Goal: Contribute content

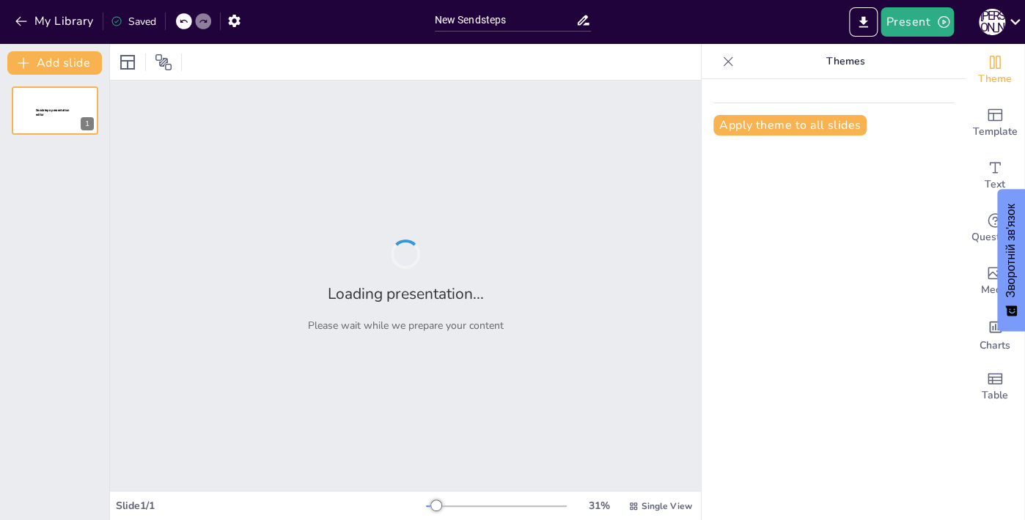
type input "New Sendsteps"
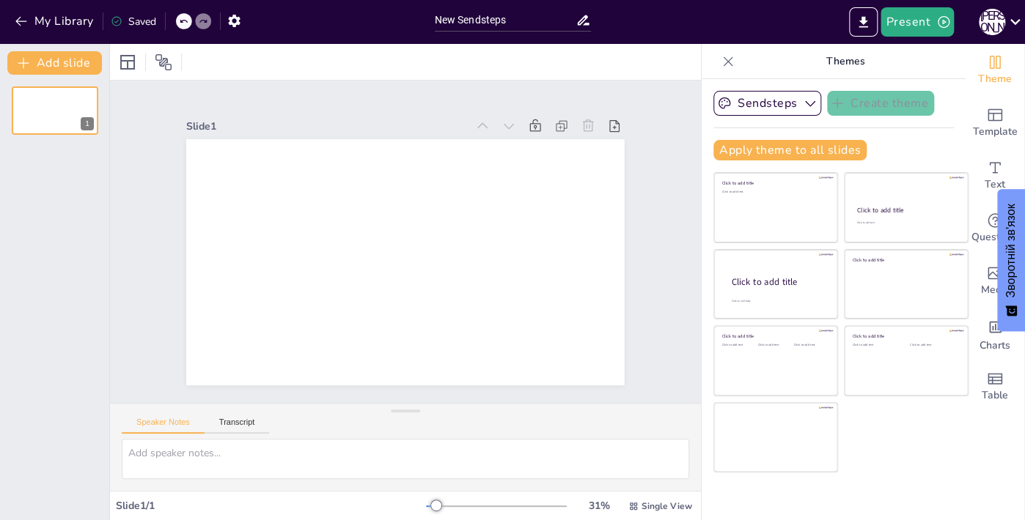
click at [16, 33] on div "My Library" at bounding box center [55, 22] width 89 height 24
click at [16, 24] on icon "button" at bounding box center [21, 21] width 15 height 15
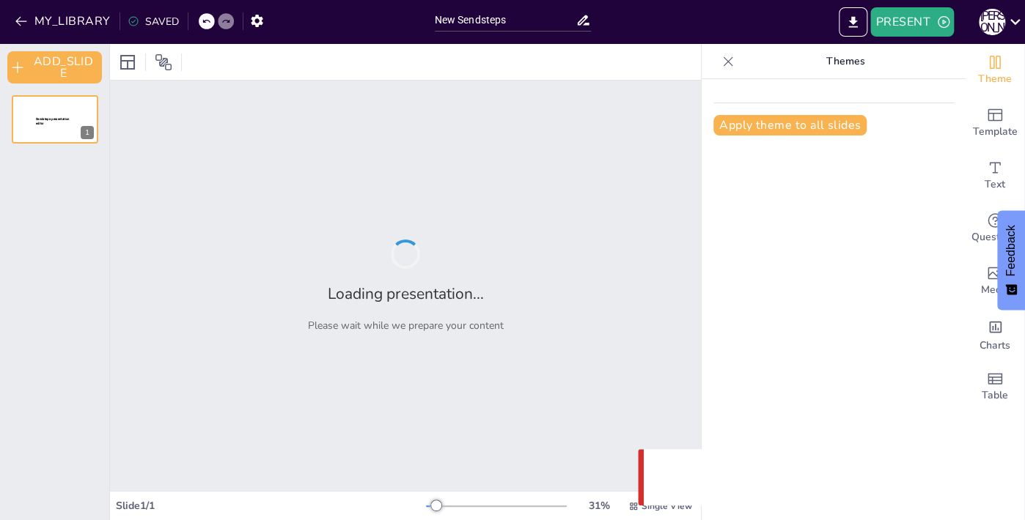
type input "New Sendsteps"
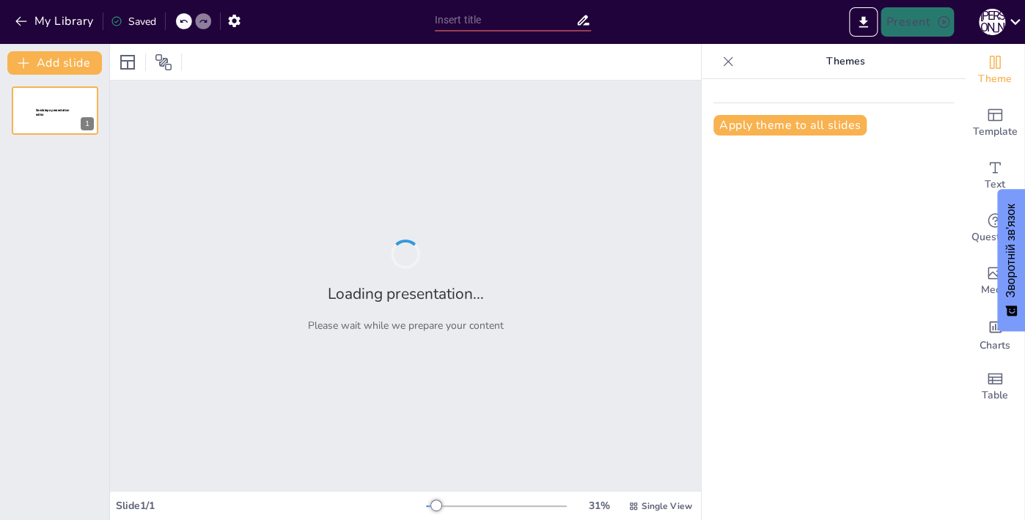
type input "Повторення вивченого: Координатна площина та вектори"
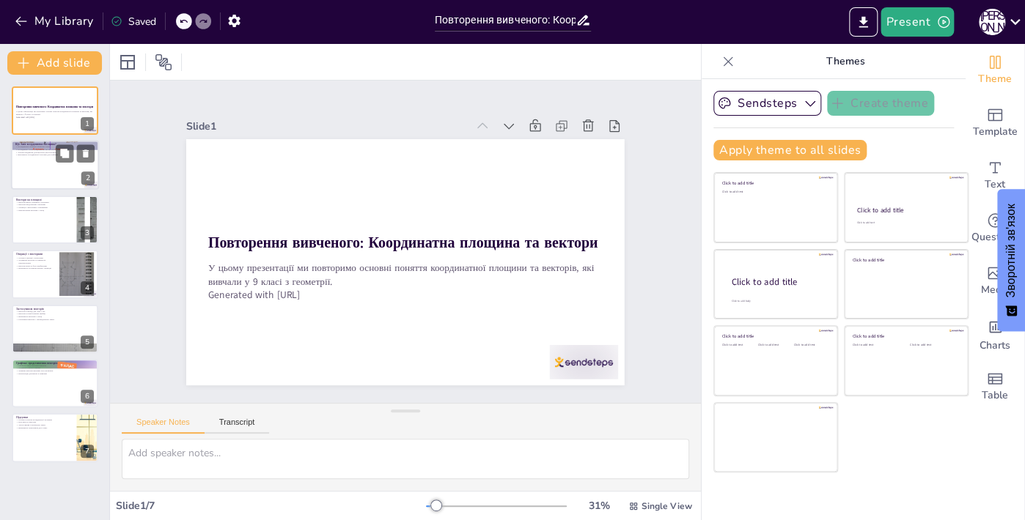
click at [59, 178] on div at bounding box center [55, 166] width 88 height 50
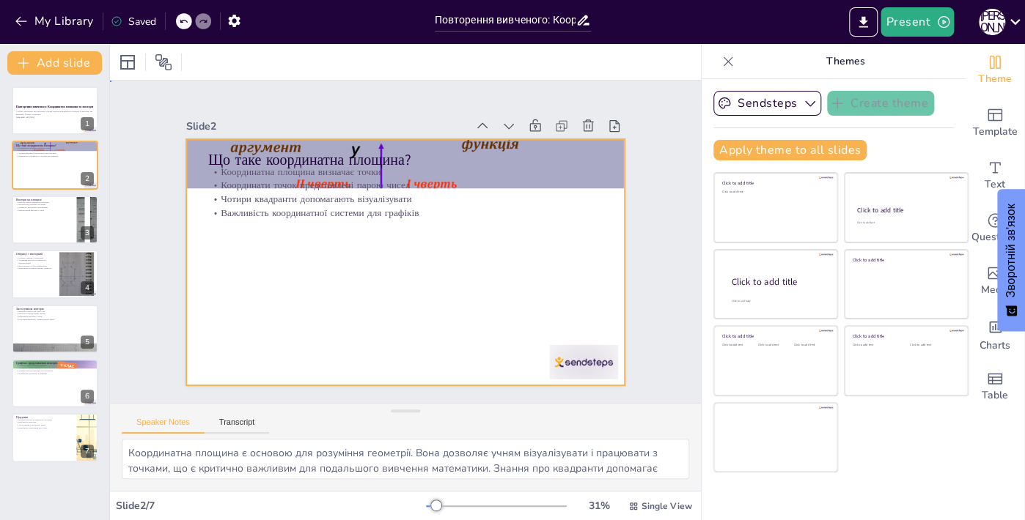
click at [429, 245] on div at bounding box center [402, 262] width 461 height 291
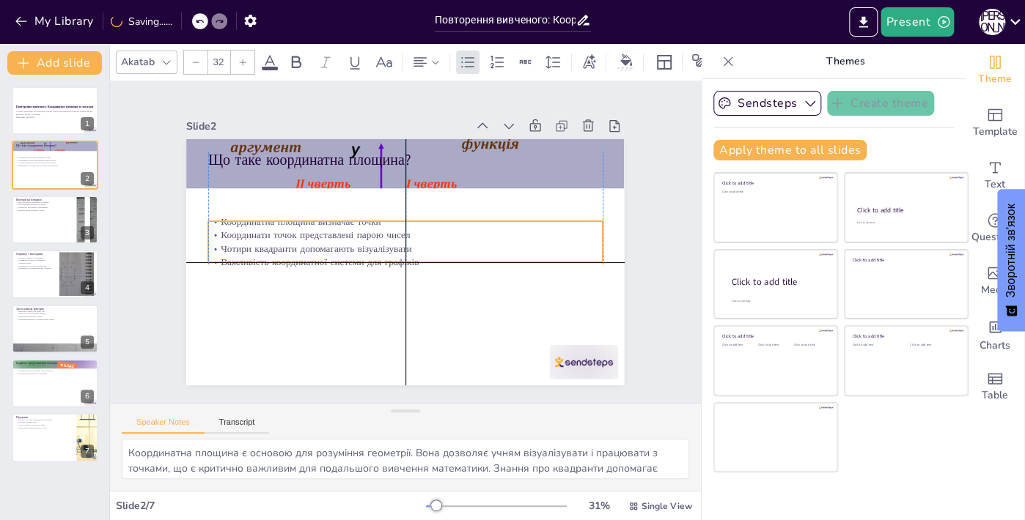
drag, startPoint x: 521, startPoint y: 203, endPoint x: 523, endPoint y: 255, distance: 52.1
click at [523, 255] on p "Важливість координатної системи для графіків" at bounding box center [390, 256] width 273 height 302
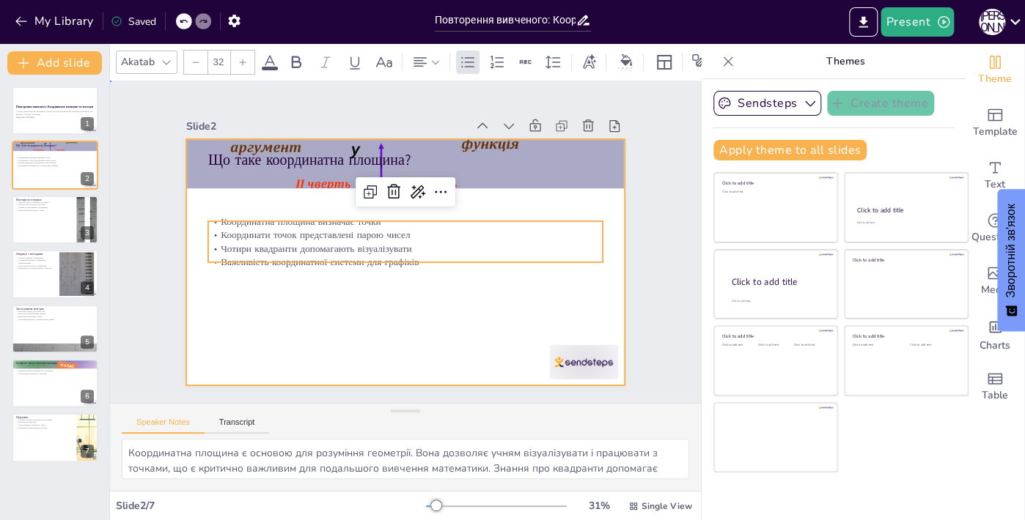
click at [416, 349] on div at bounding box center [398, 261] width 492 height 369
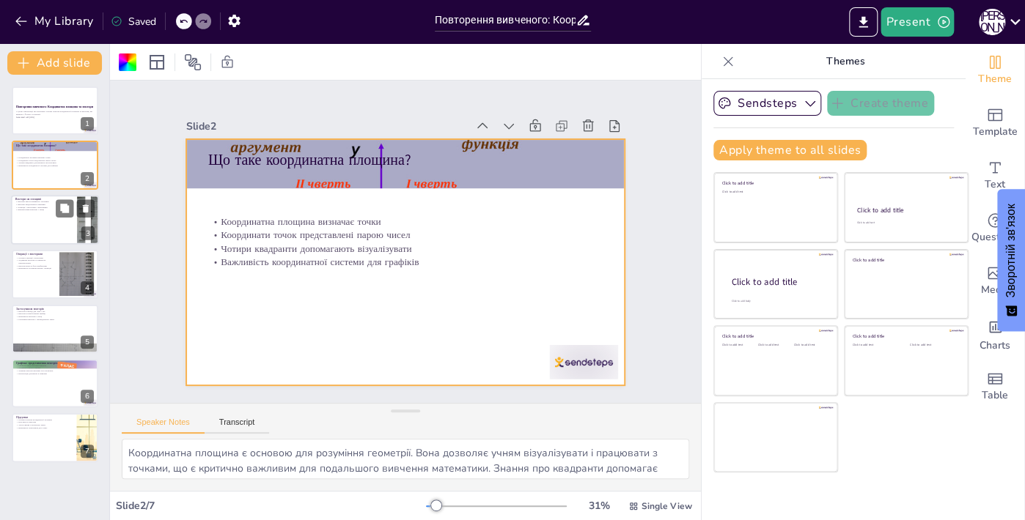
click at [21, 226] on div at bounding box center [55, 220] width 88 height 50
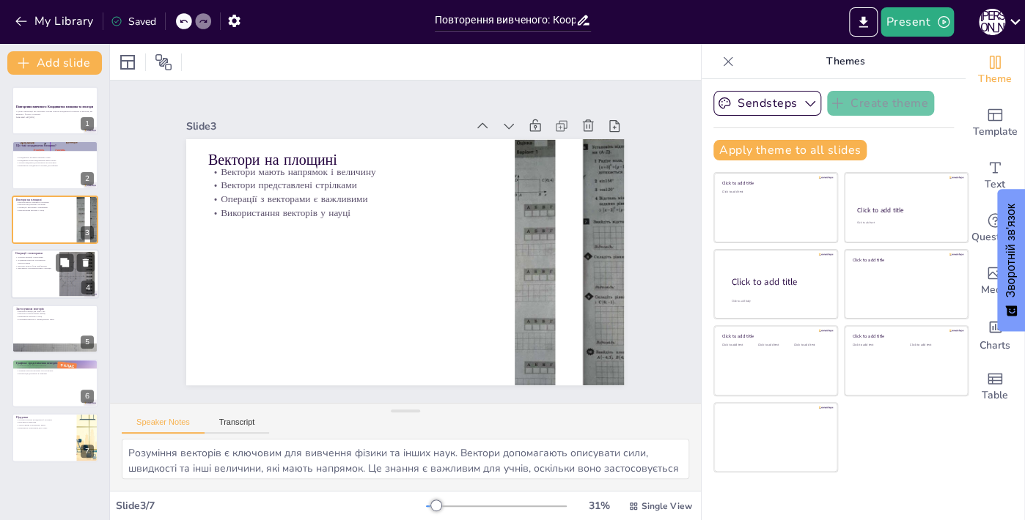
click at [34, 291] on div at bounding box center [55, 274] width 88 height 50
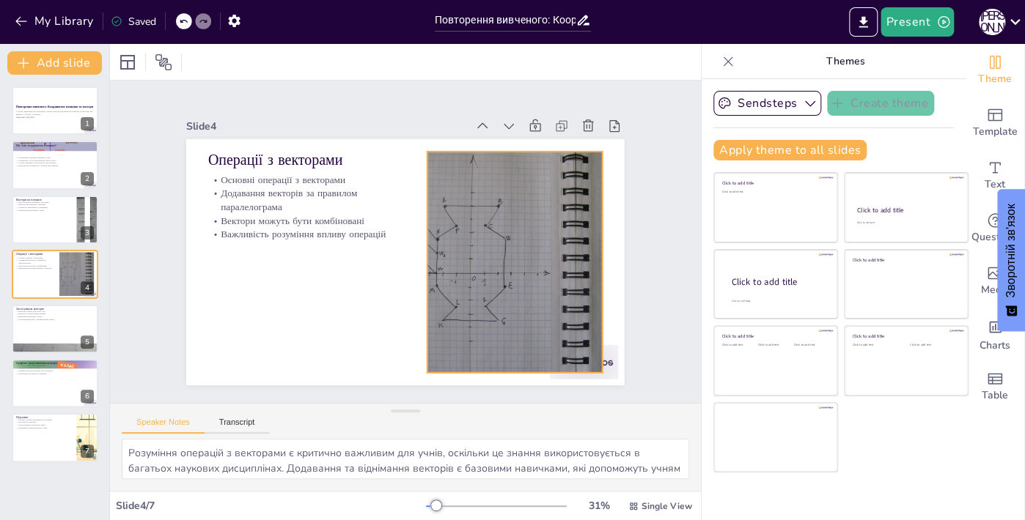
click at [487, 291] on div at bounding box center [508, 285] width 335 height 278
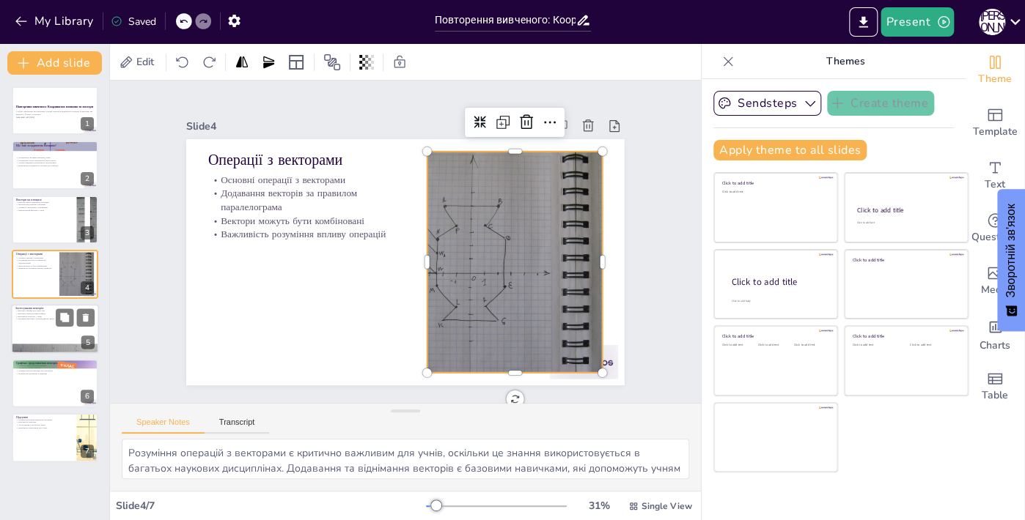
click at [49, 335] on div at bounding box center [55, 329] width 88 height 50
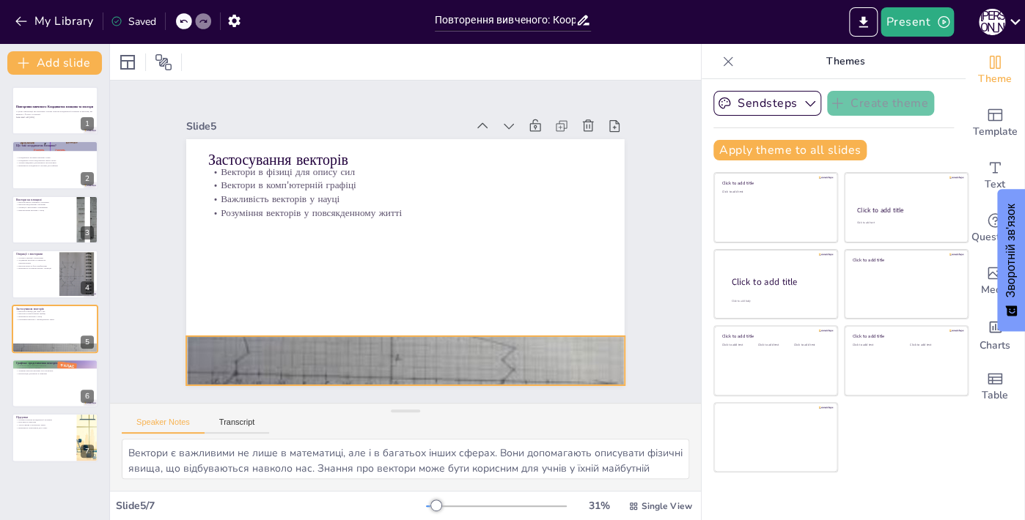
click at [251, 347] on div at bounding box center [381, 358] width 490 height 379
click at [410, 306] on icon at bounding box center [410, 307] width 15 height 15
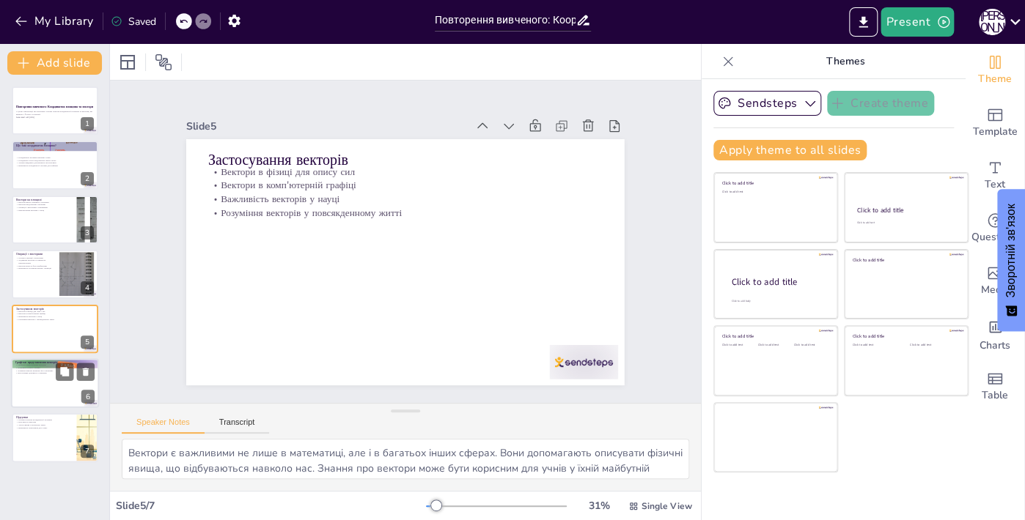
click at [54, 386] on div at bounding box center [55, 383] width 88 height 50
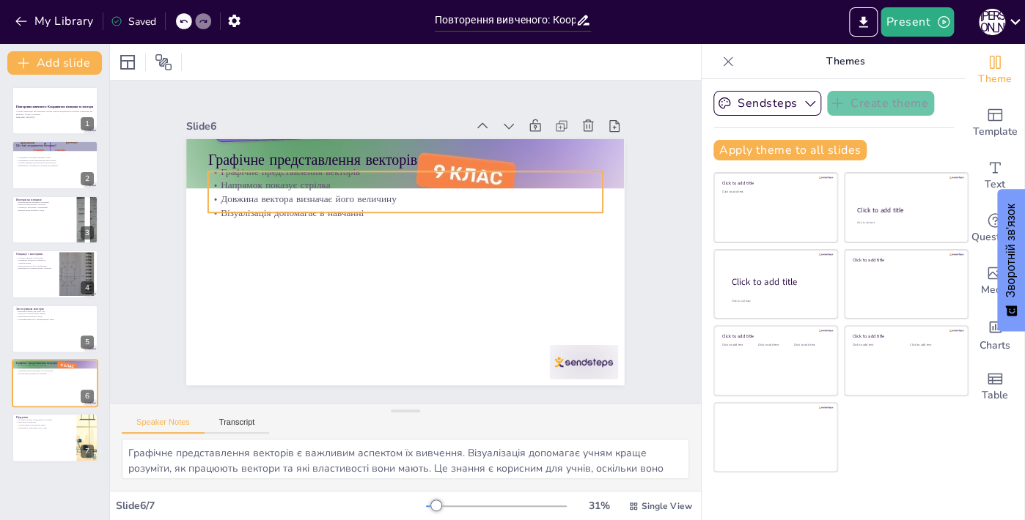
click at [277, 204] on p "Візуалізація допомагає в навчанні" at bounding box center [409, 212] width 394 height 55
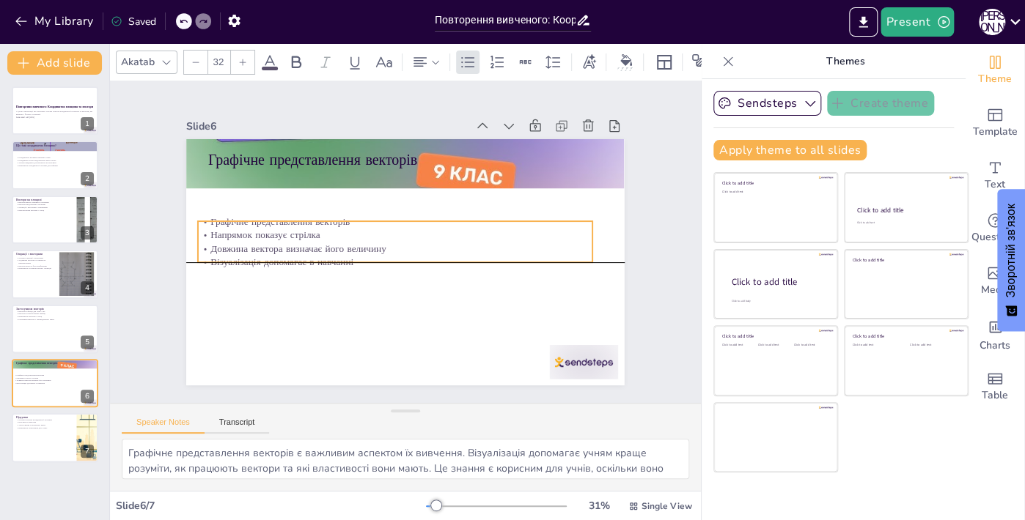
drag, startPoint x: 302, startPoint y: 171, endPoint x: 292, endPoint y: 221, distance: 50.9
click at [295, 221] on p "Графічне представлення векторів" at bounding box center [416, 221] width 243 height 327
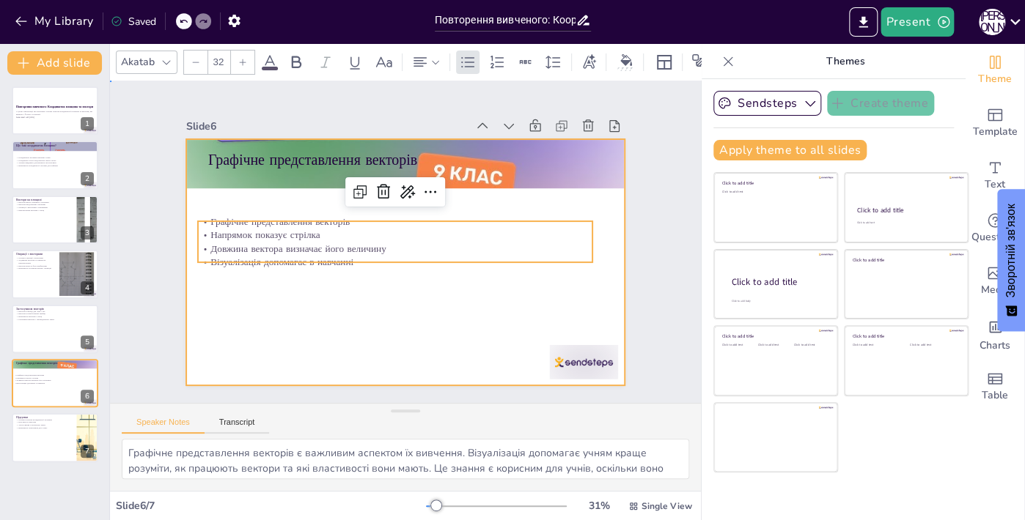
click at [301, 320] on div at bounding box center [395, 259] width 502 height 432
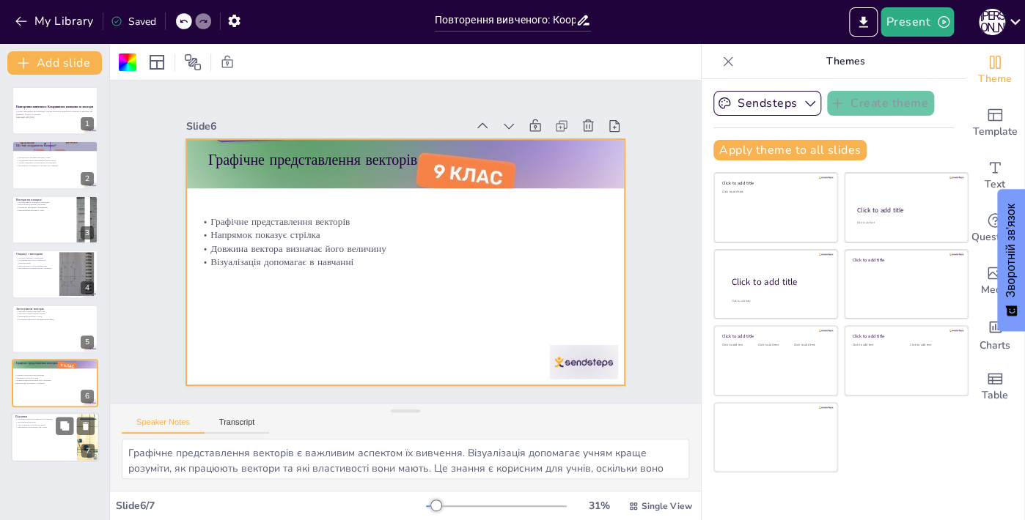
click at [38, 437] on div at bounding box center [55, 438] width 88 height 50
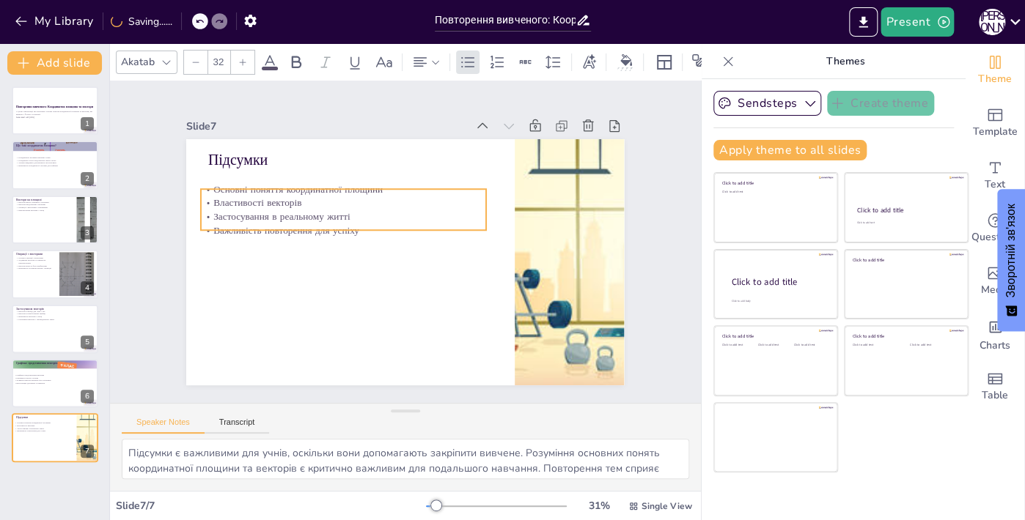
drag, startPoint x: 287, startPoint y: 198, endPoint x: 279, endPoint y: 215, distance: 19.1
click at [279, 215] on p "Застосування в реальному житті" at bounding box center [370, 185] width 238 height 178
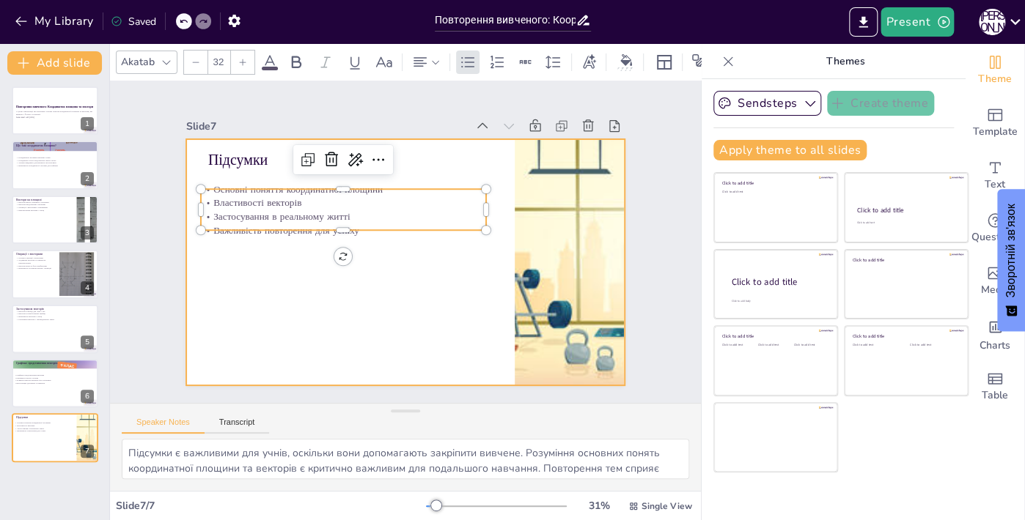
click at [275, 267] on div at bounding box center [402, 262] width 461 height 291
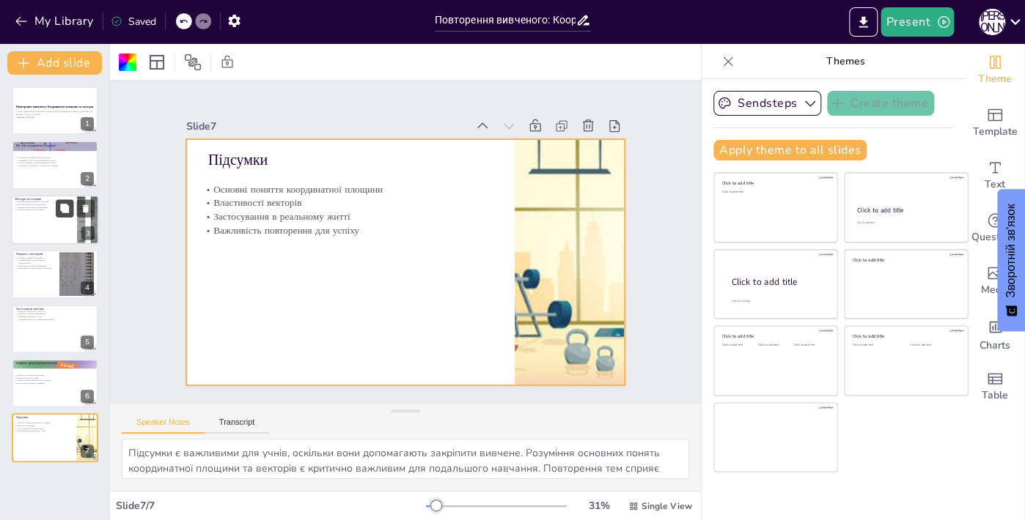
click at [73, 213] on button at bounding box center [65, 208] width 18 height 18
type textarea "Розуміння векторів є ключовим для вивчення фізики та інших наук. Вектори допома…"
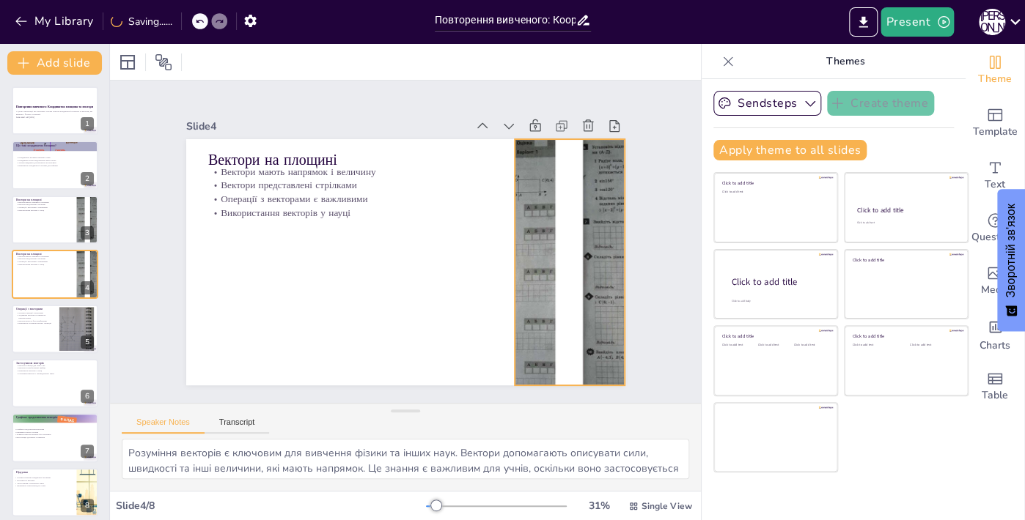
click at [523, 295] on div at bounding box center [547, 327] width 500 height 403
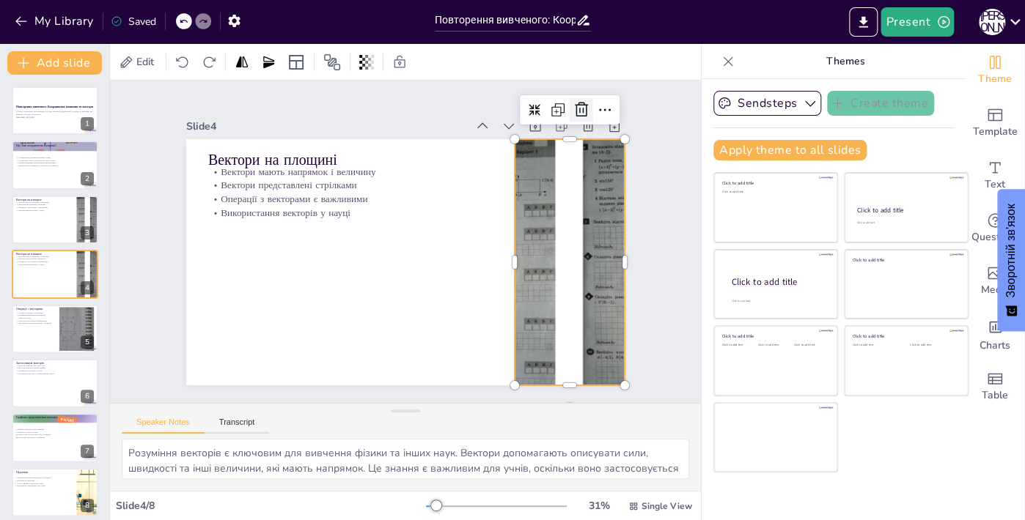
click at [597, 141] on icon at bounding box center [605, 149] width 16 height 17
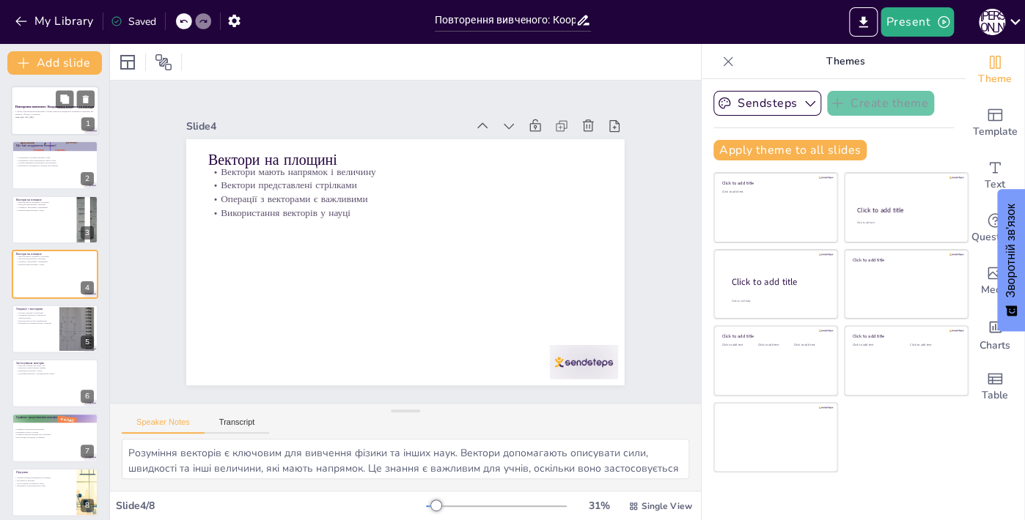
click at [50, 116] on p "Generated with [URL]" at bounding box center [54, 117] width 79 height 3
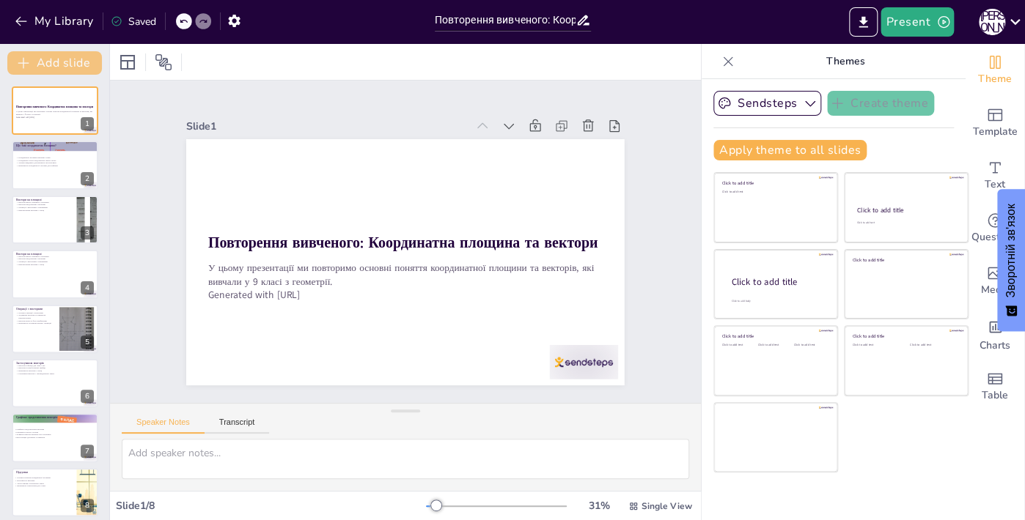
click at [34, 65] on button "Add slide" at bounding box center [54, 62] width 95 height 23
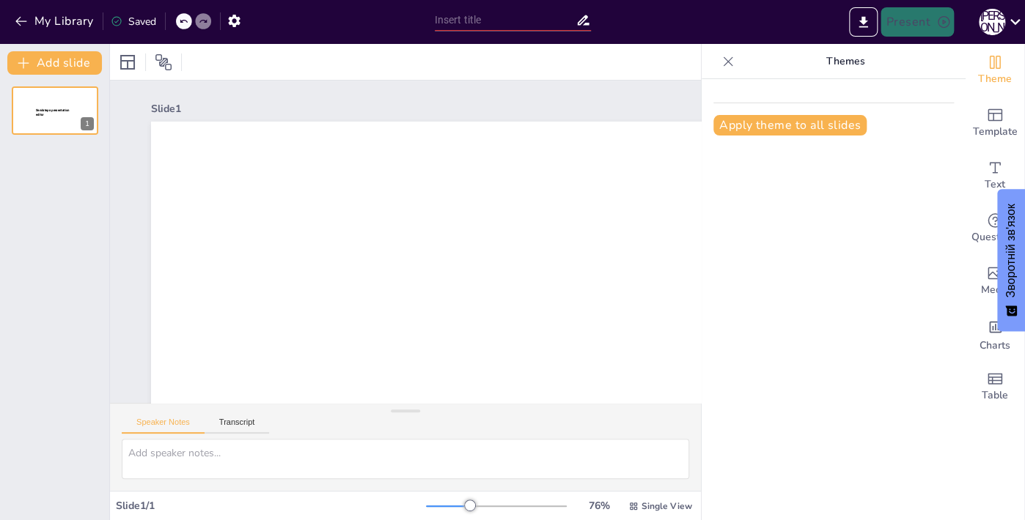
type input "Повторення вивченого: Координатна площина та вектори"
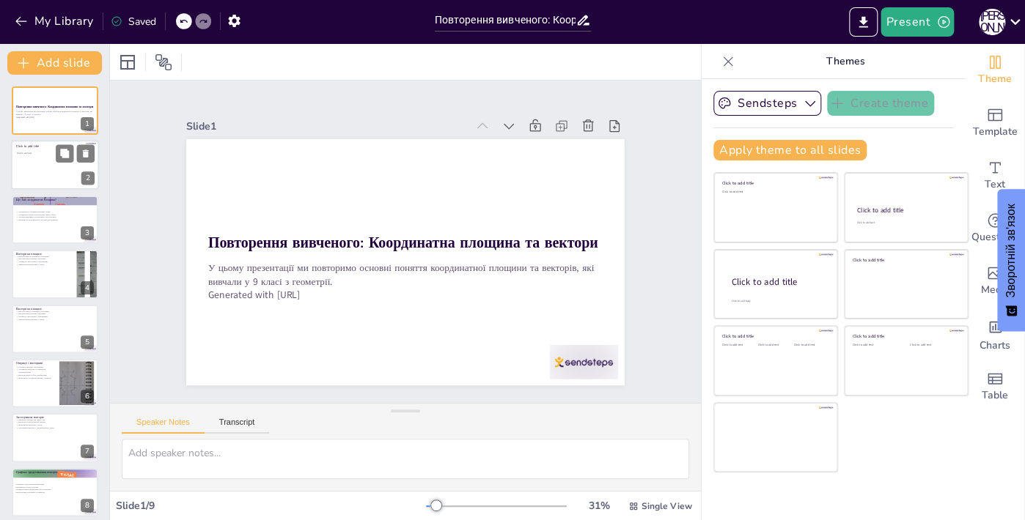
click at [53, 177] on div at bounding box center [55, 166] width 88 height 50
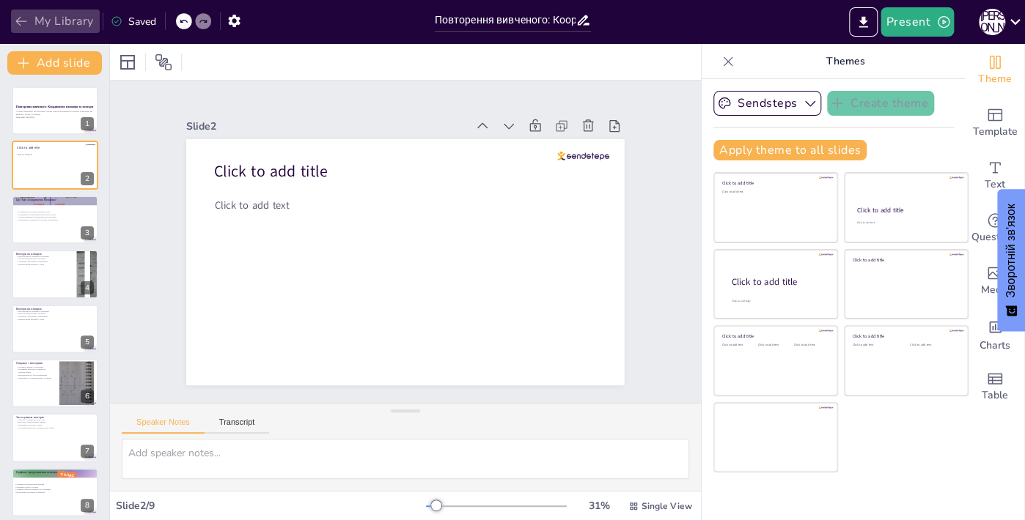
click at [26, 22] on icon "button" at bounding box center [21, 21] width 15 height 15
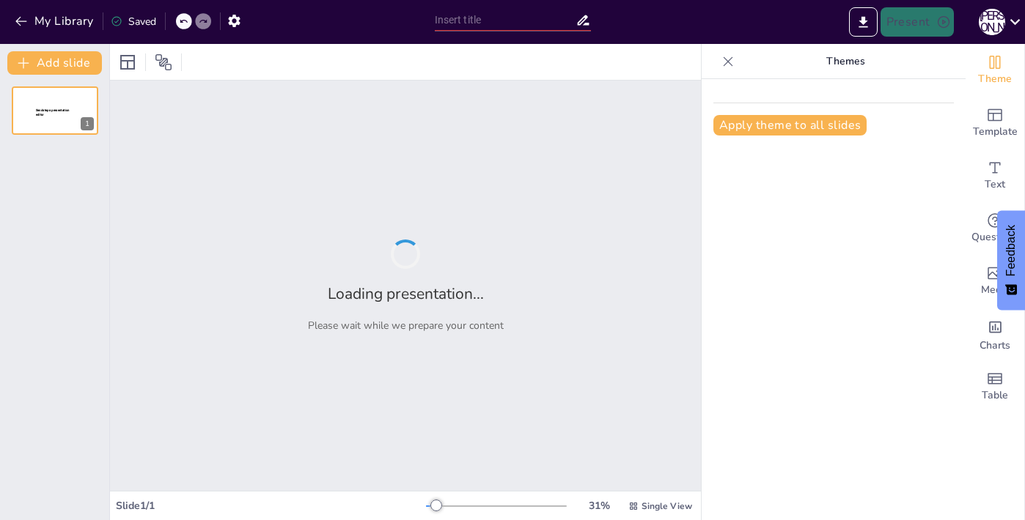
type input "Повторення геометричних понять: [PERSON_NAME] і координати у 9 класі"
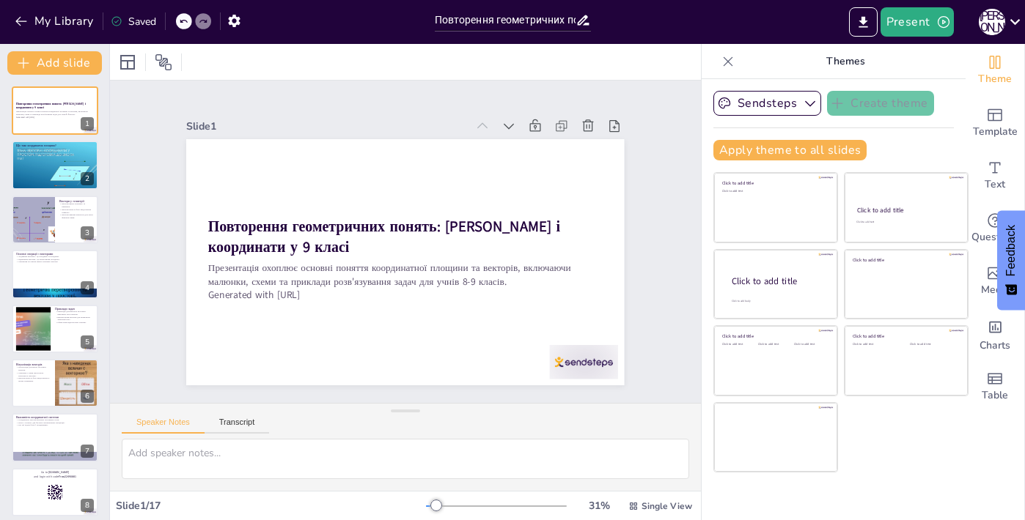
checkbox input "true"
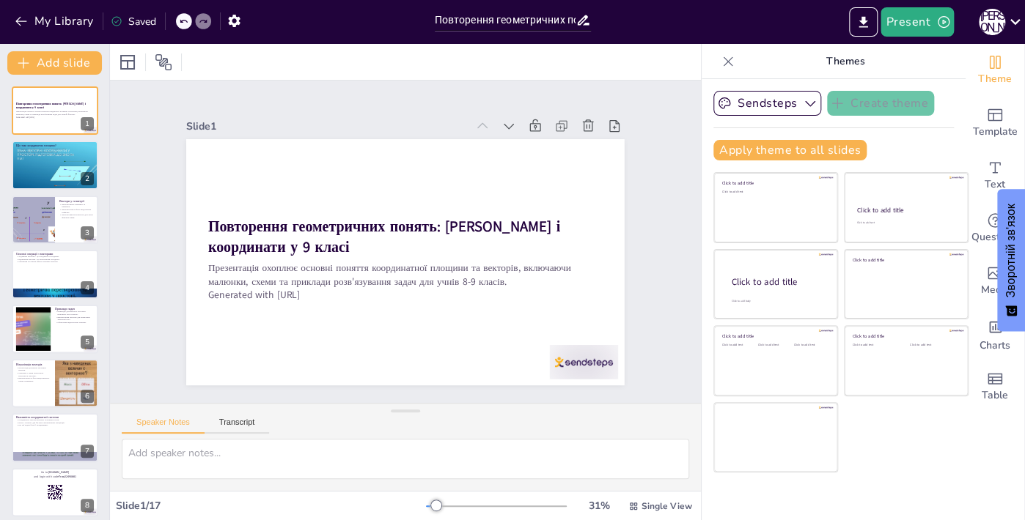
checkbox input "true"
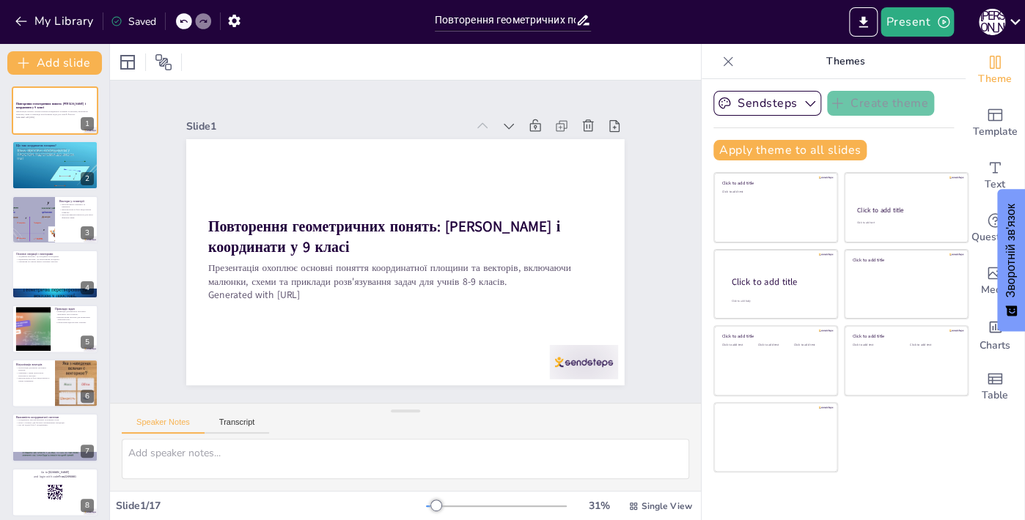
checkbox input "true"
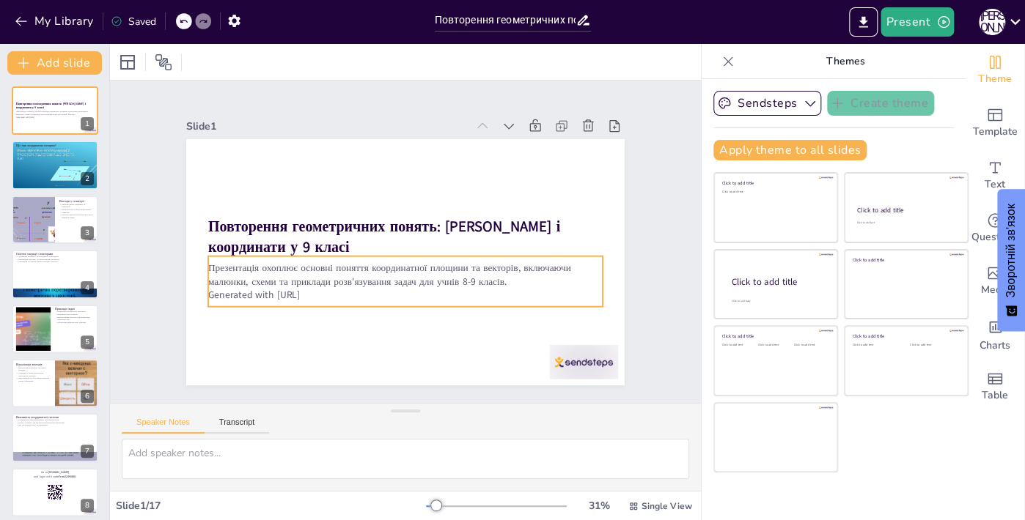
checkbox input "true"
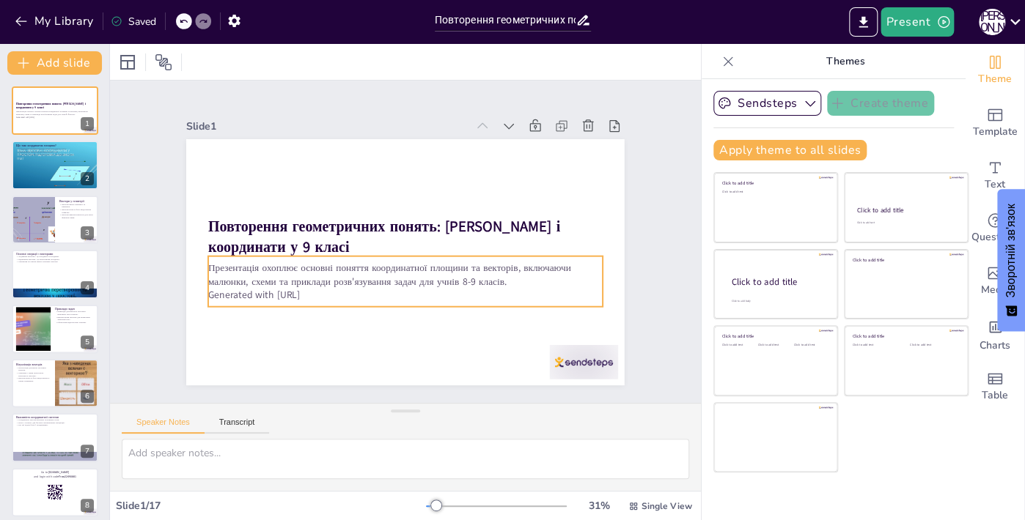
checkbox input "true"
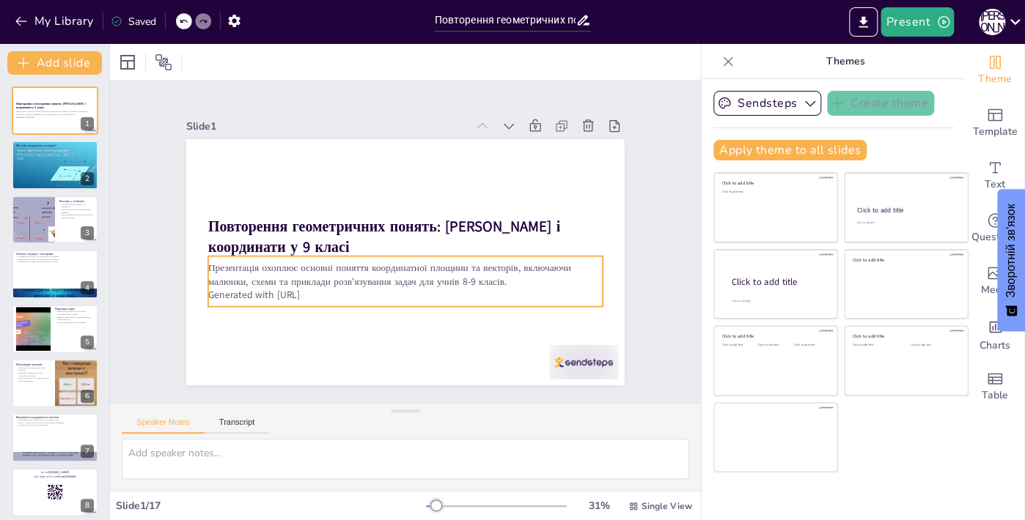
checkbox input "true"
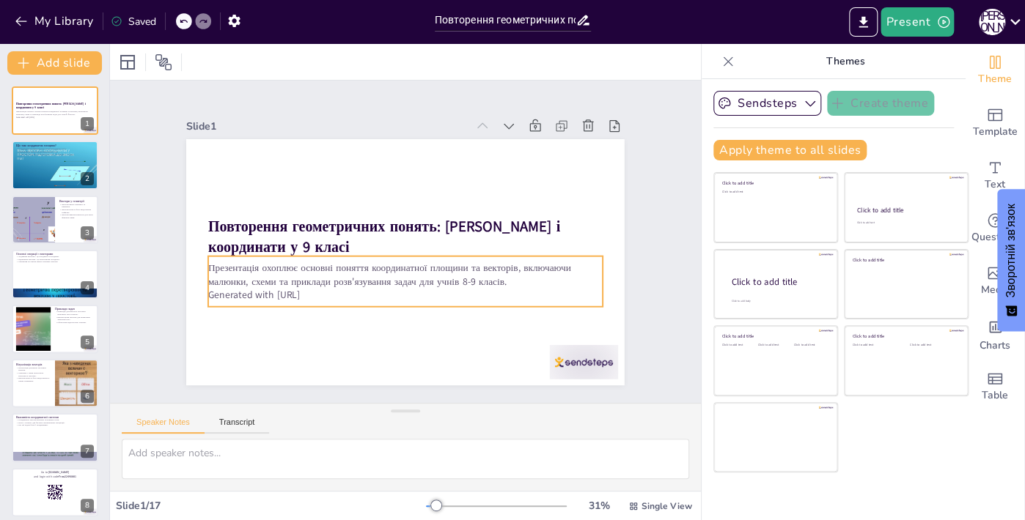
checkbox input "true"
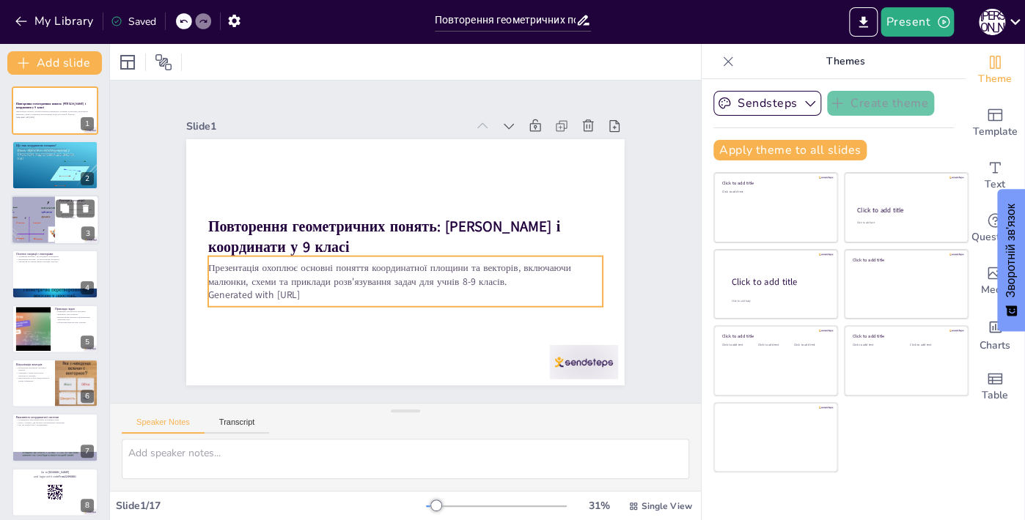
checkbox input "true"
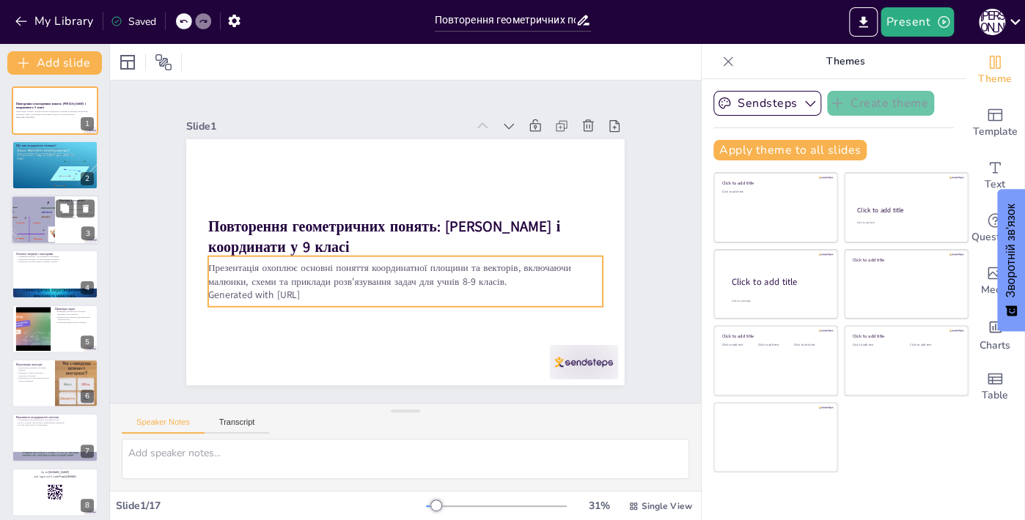
checkbox input "true"
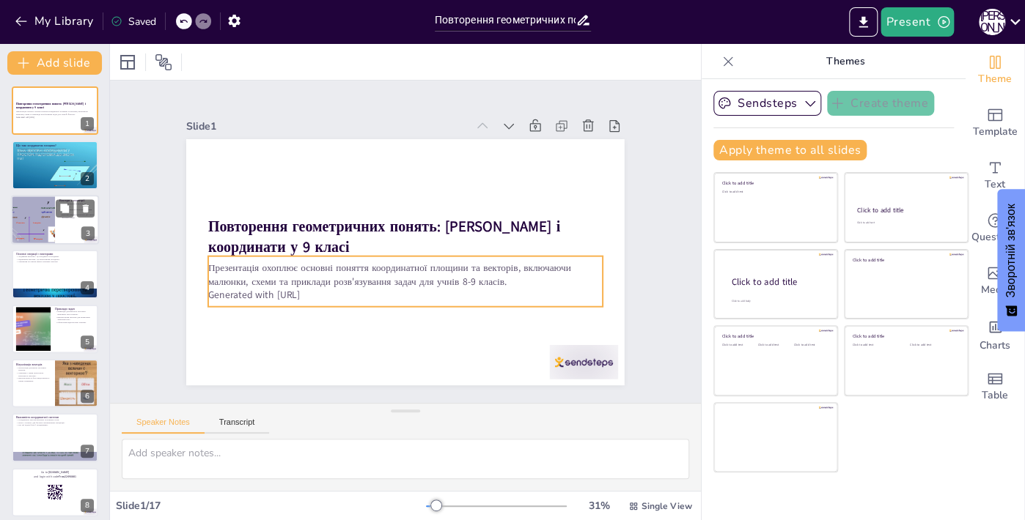
checkbox input "true"
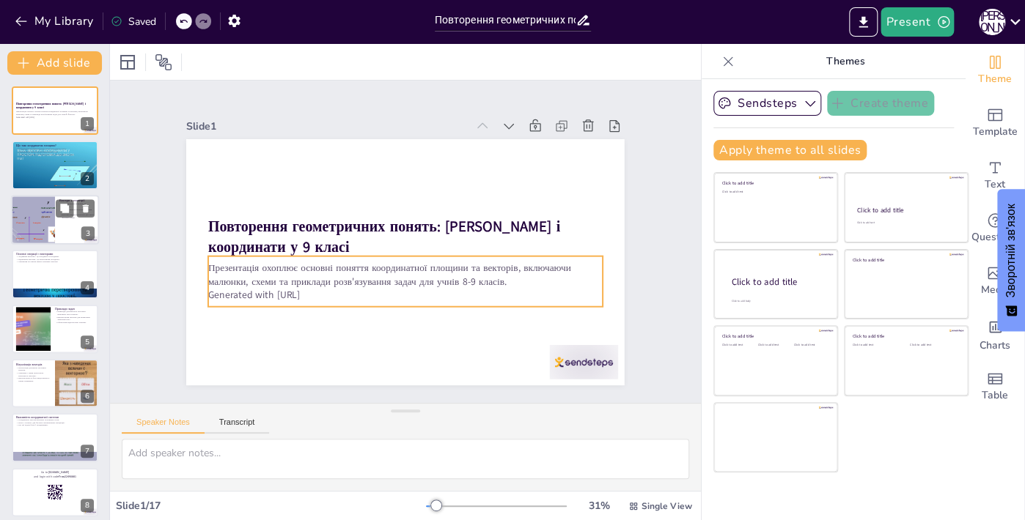
checkbox input "true"
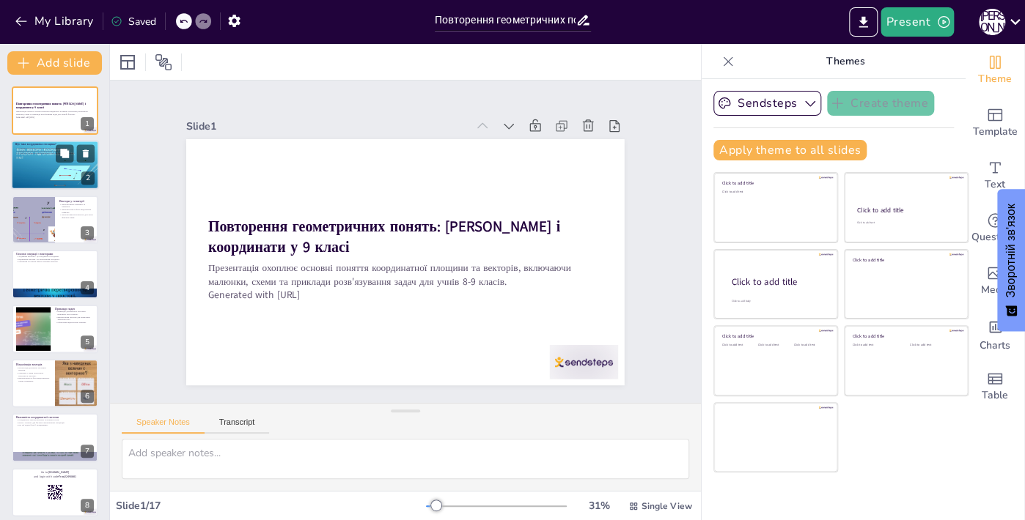
checkbox input "true"
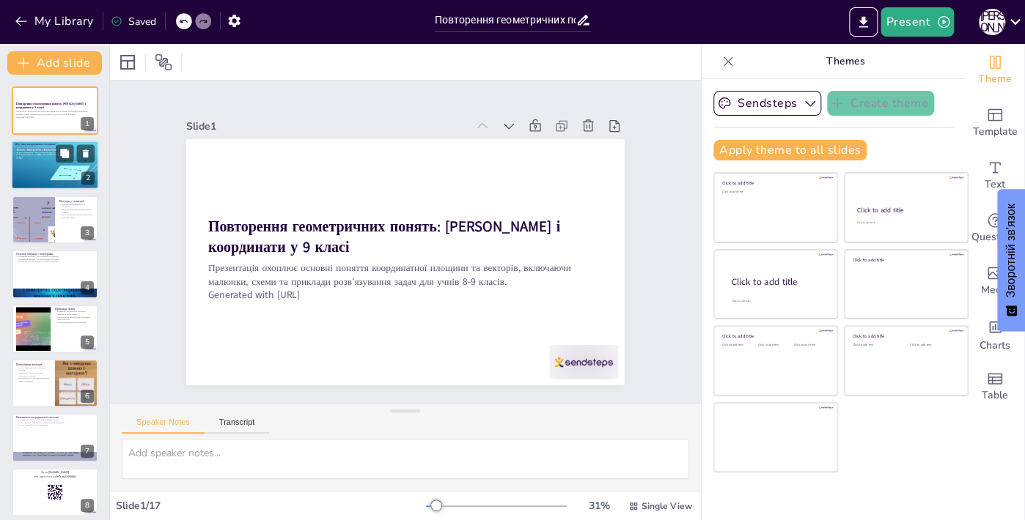
checkbox input "true"
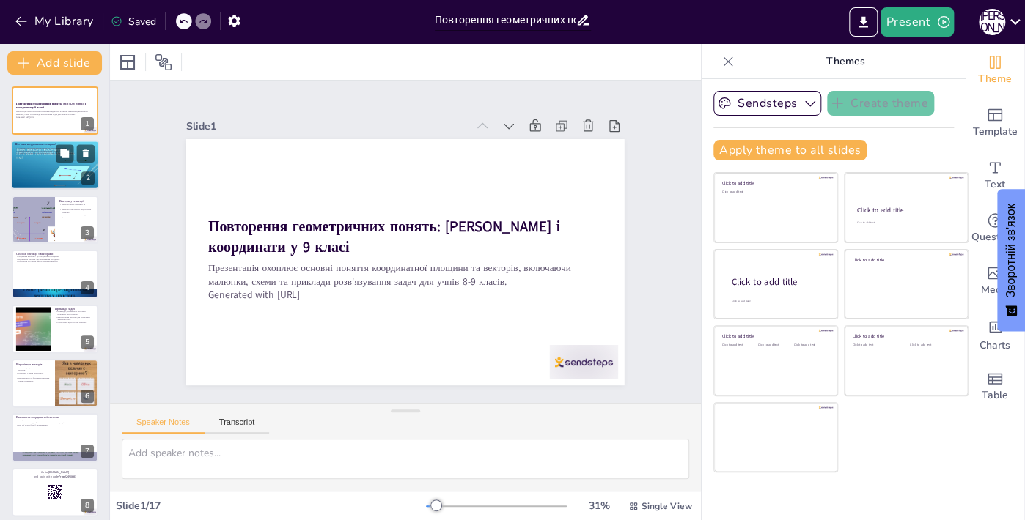
click at [44, 177] on div at bounding box center [55, 166] width 88 height 50
checkbox input "true"
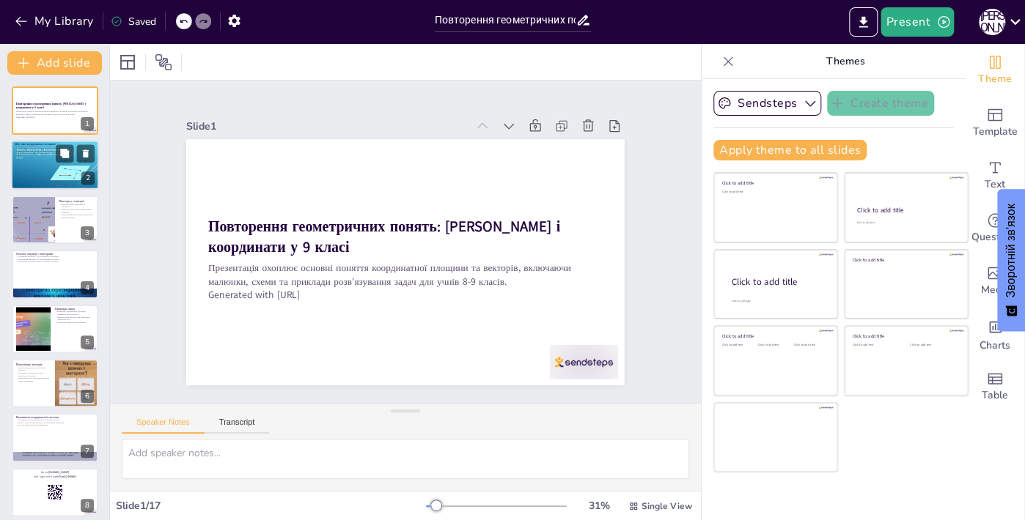
checkbox input "true"
type textarea "Координатна площина є критично важливою для розуміння геометрії. Вона дозволяє …"
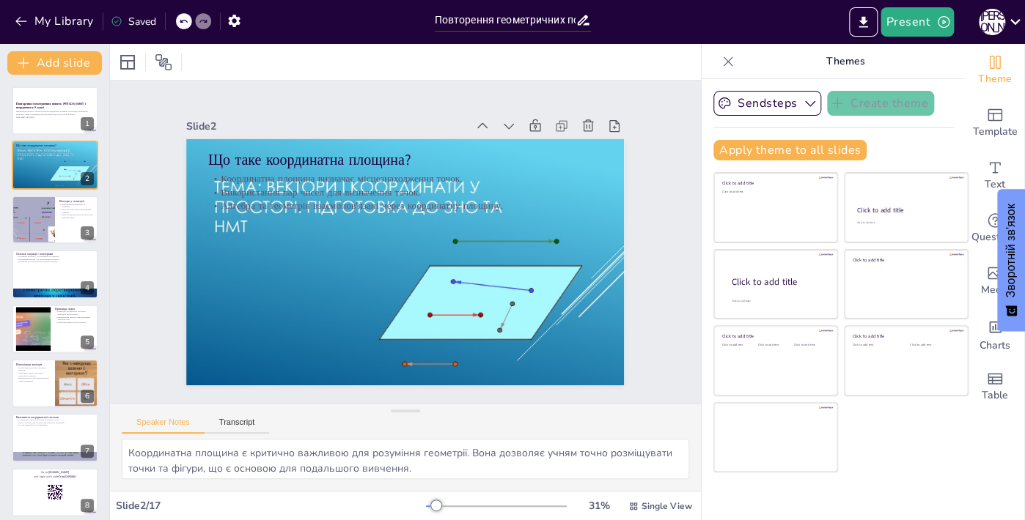
checkbox input "true"
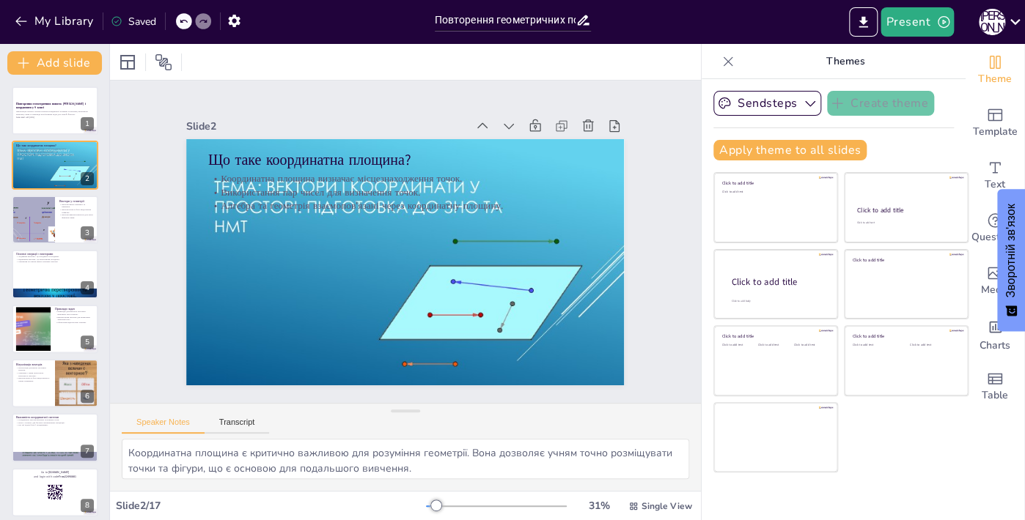
checkbox input "true"
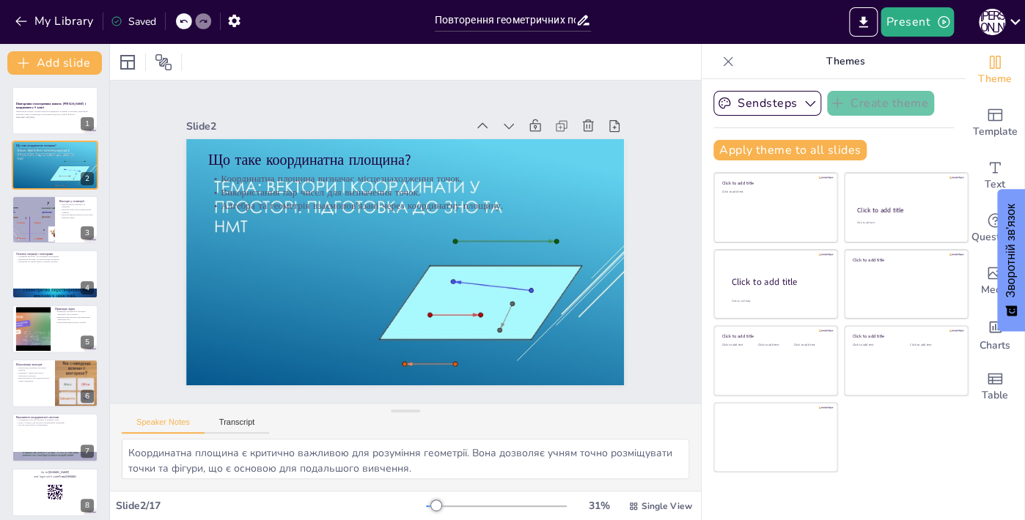
checkbox input "true"
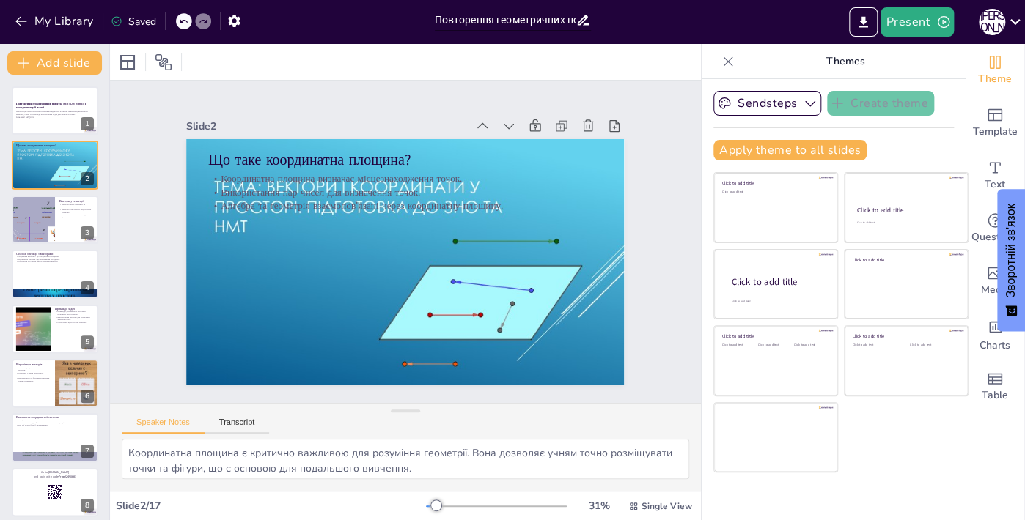
checkbox input "true"
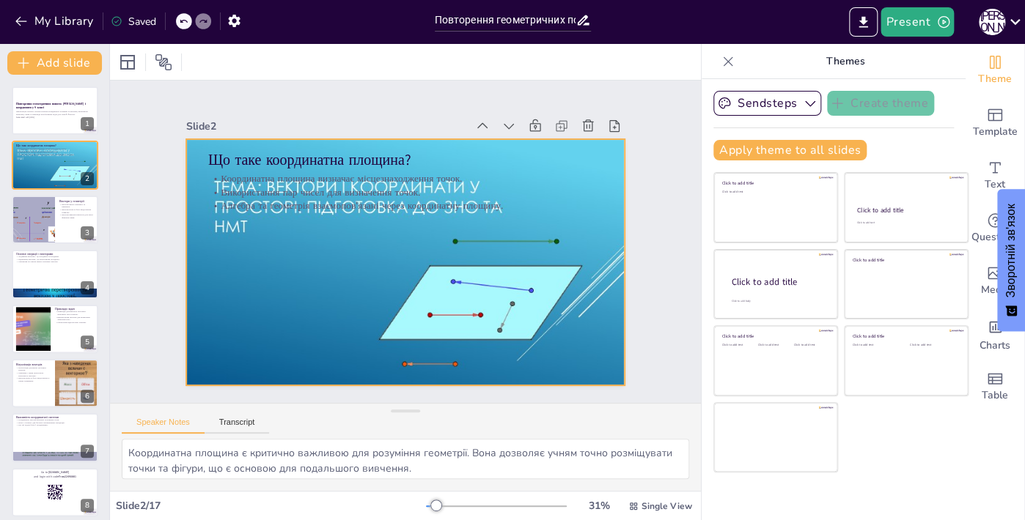
checkbox input "true"
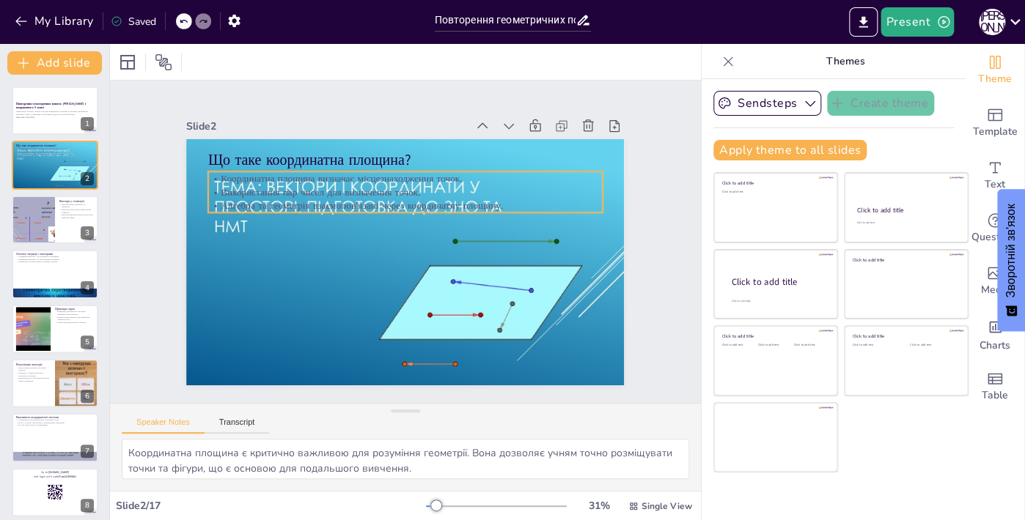
checkbox input "true"
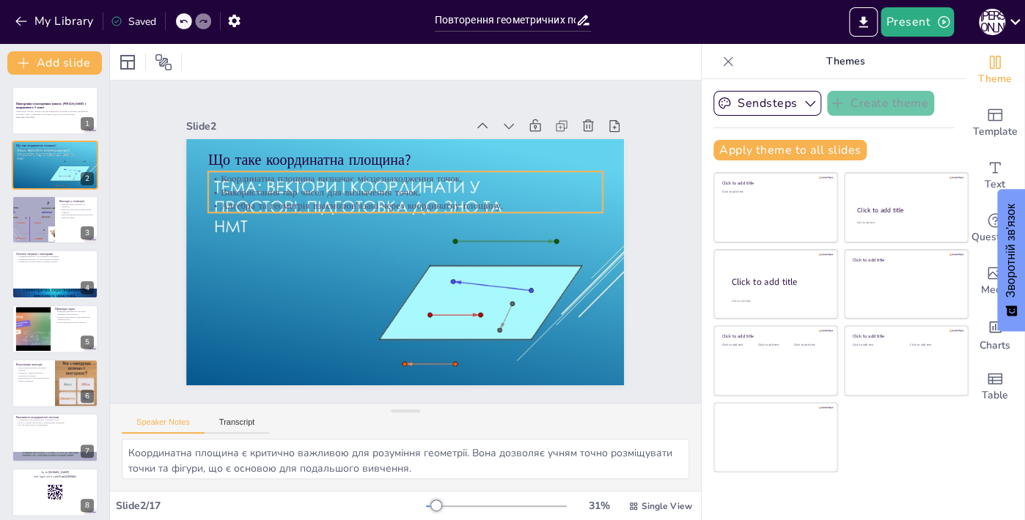
checkbox input "true"
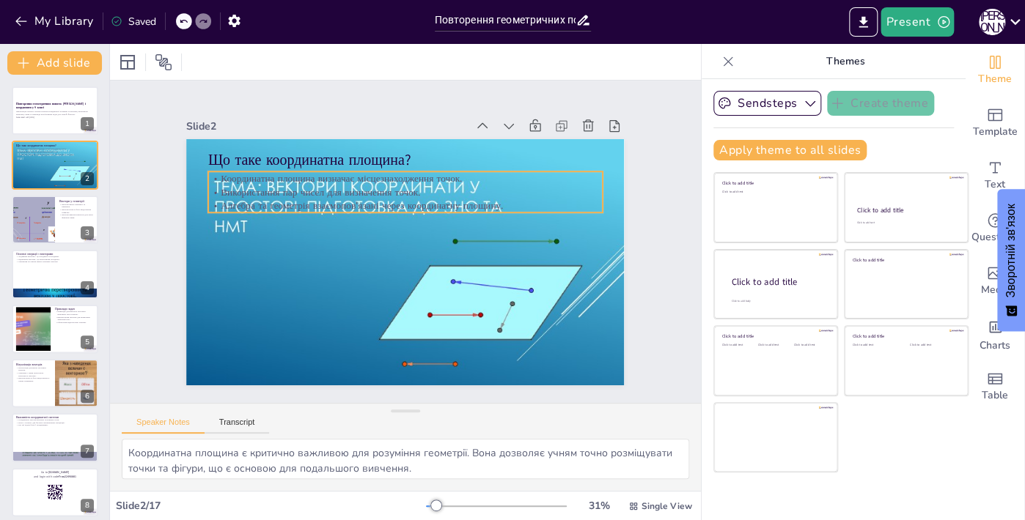
checkbox input "true"
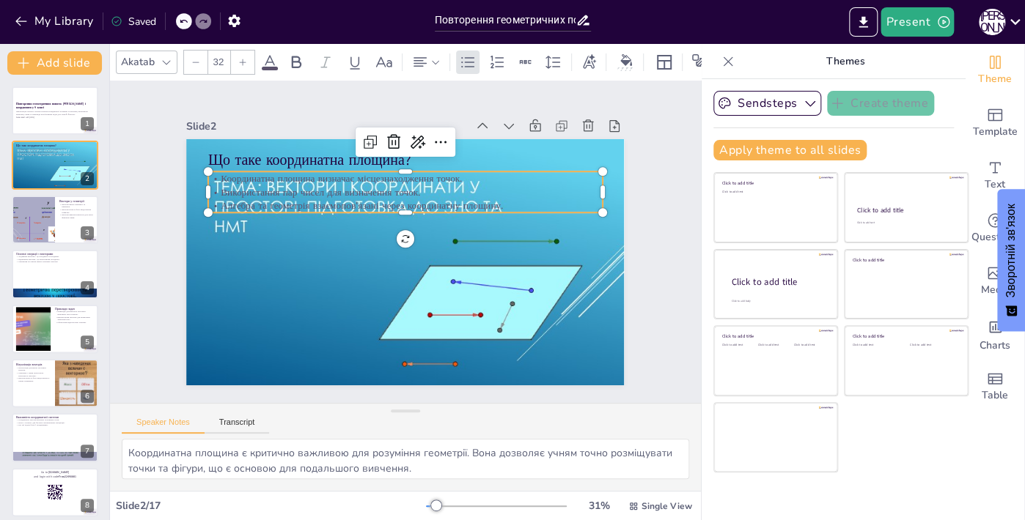
checkbox input "true"
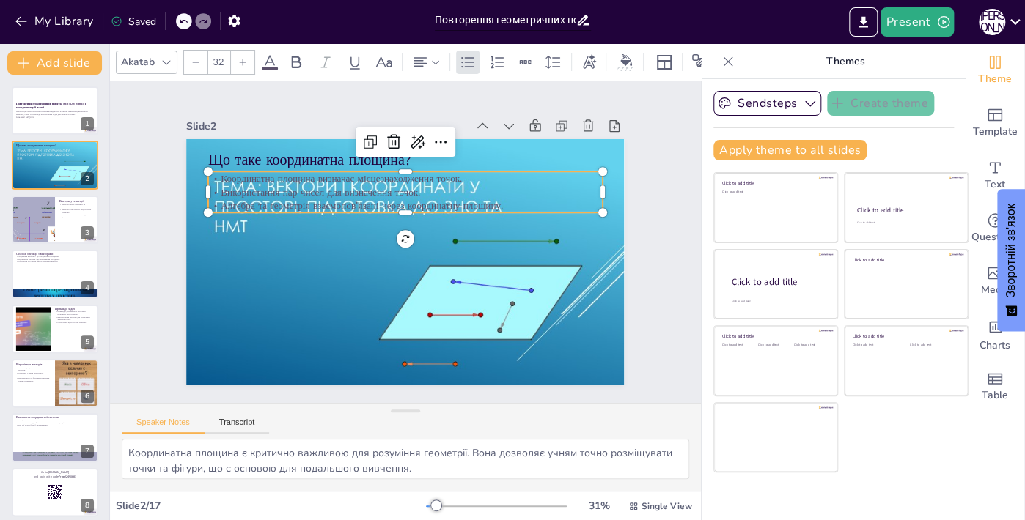
checkbox input "true"
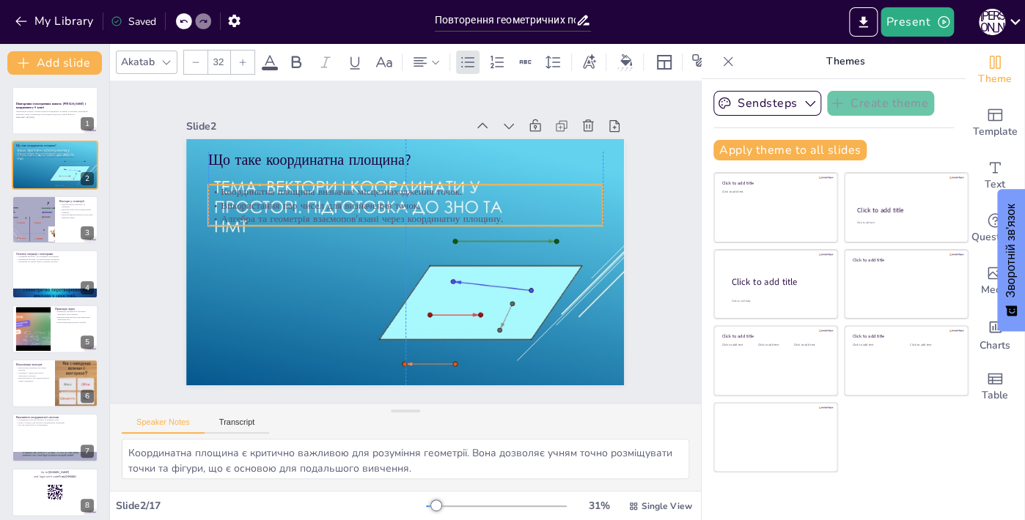
checkbox input "true"
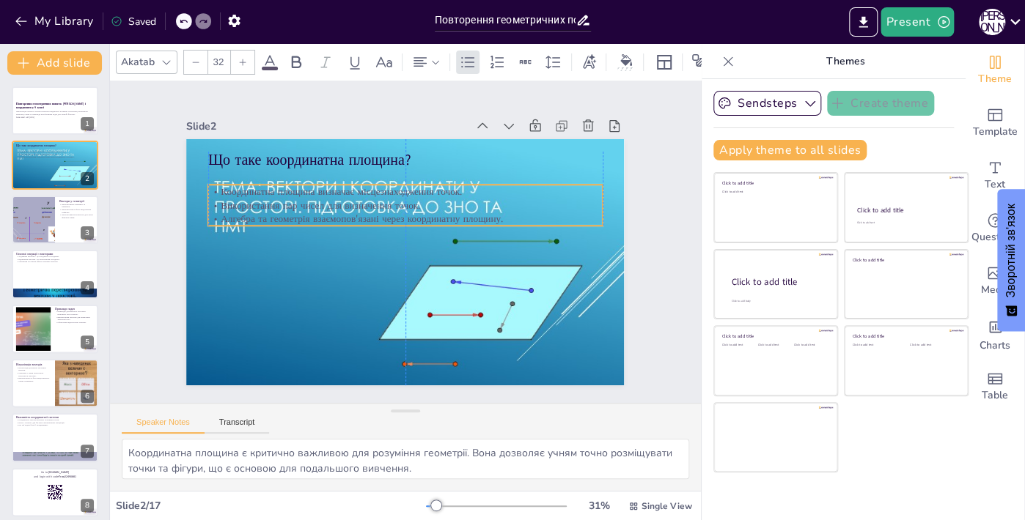
checkbox input "true"
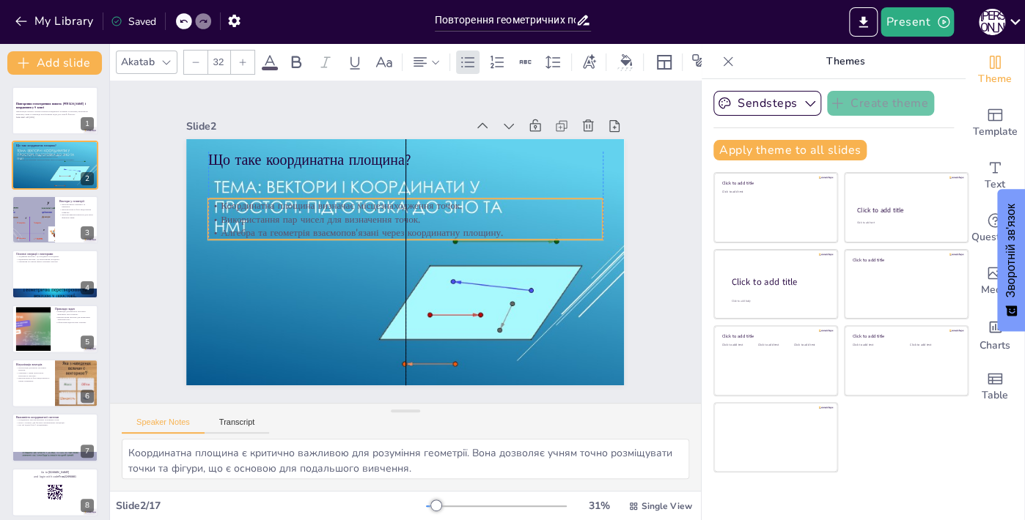
checkbox input "true"
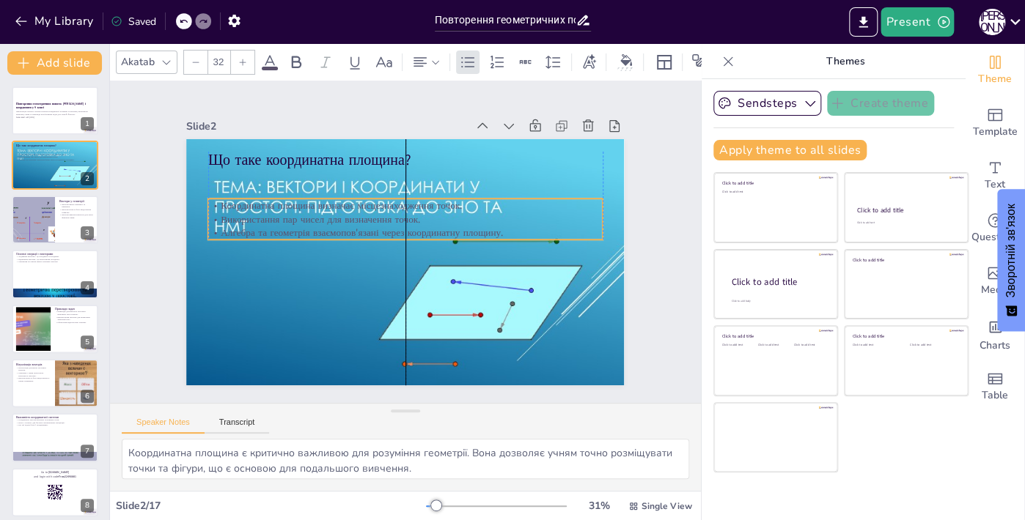
checkbox input "true"
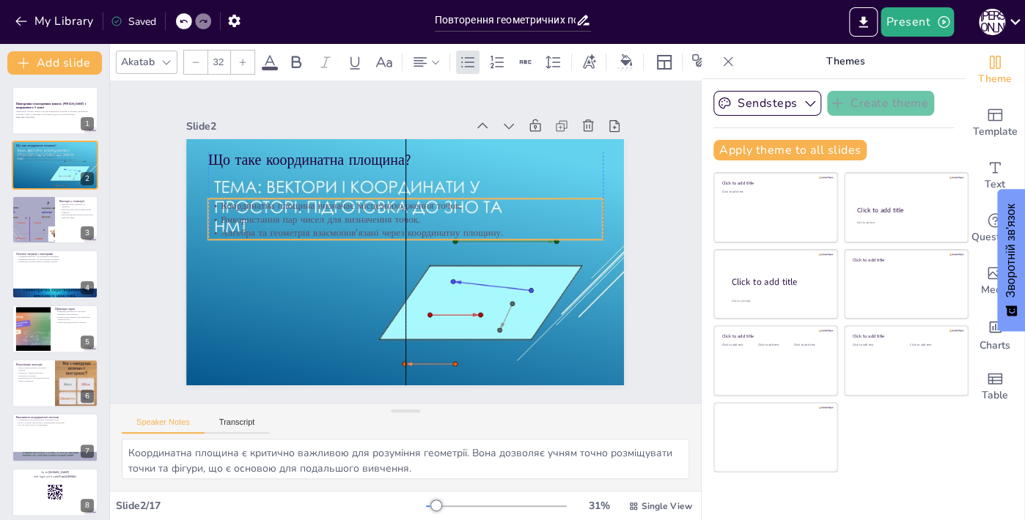
checkbox input "true"
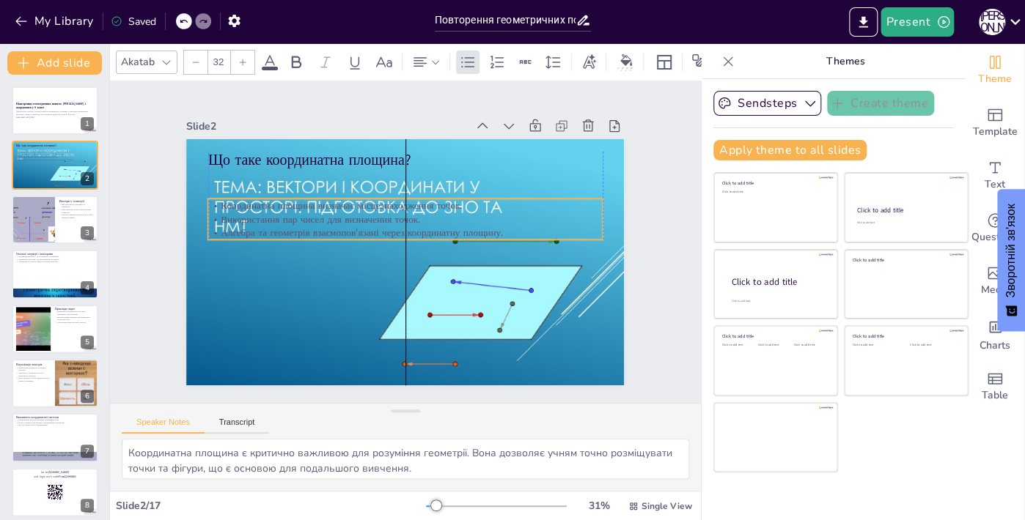
checkbox input "true"
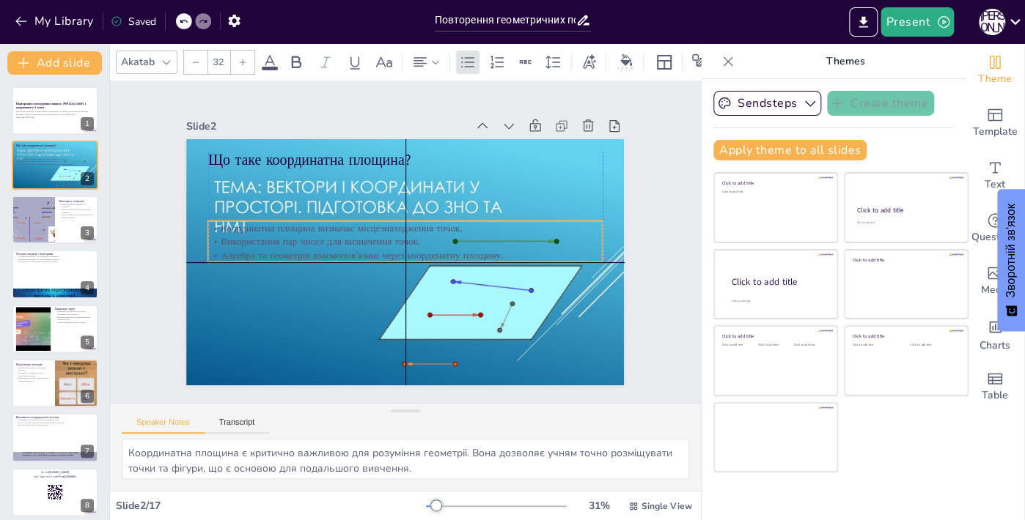
checkbox input "true"
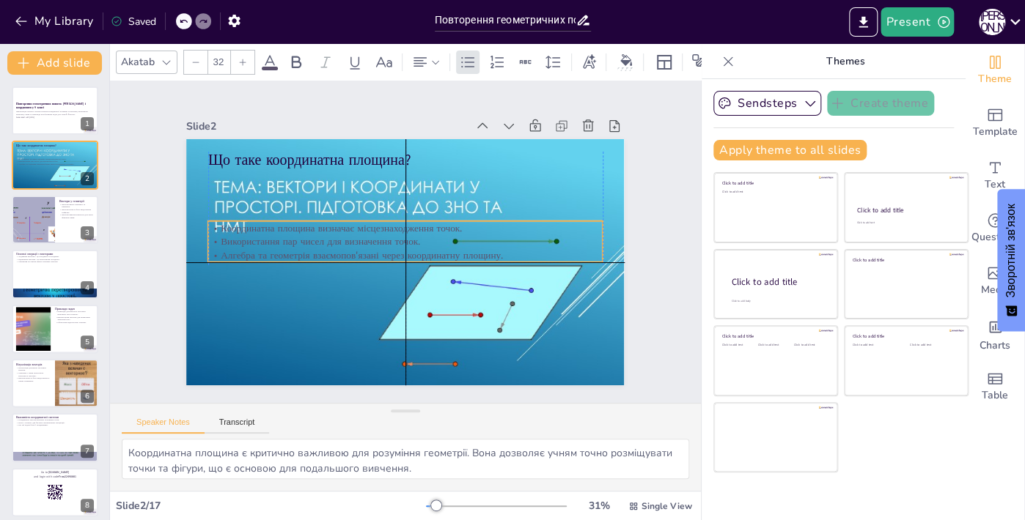
checkbox input "true"
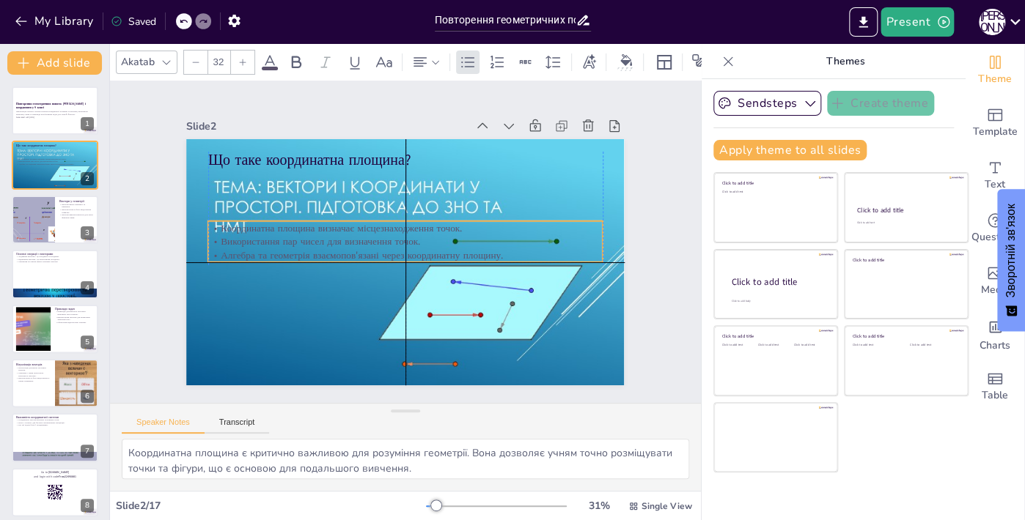
drag, startPoint x: 331, startPoint y: 199, endPoint x: 326, endPoint y: 265, distance: 65.4
click at [326, 265] on p "Алгебра та геометрія взаємопов'язані через координатну площину." at bounding box center [404, 255] width 394 height 55
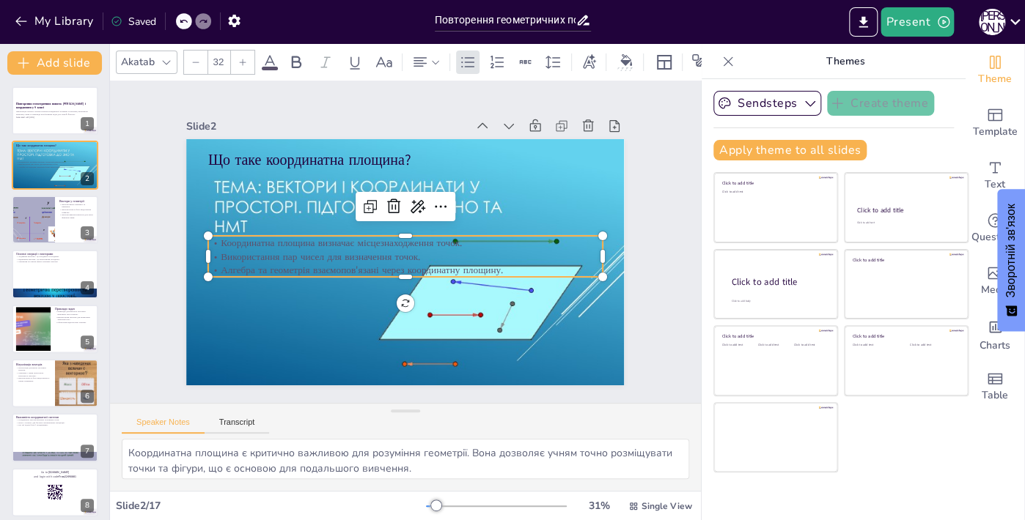
checkbox input "true"
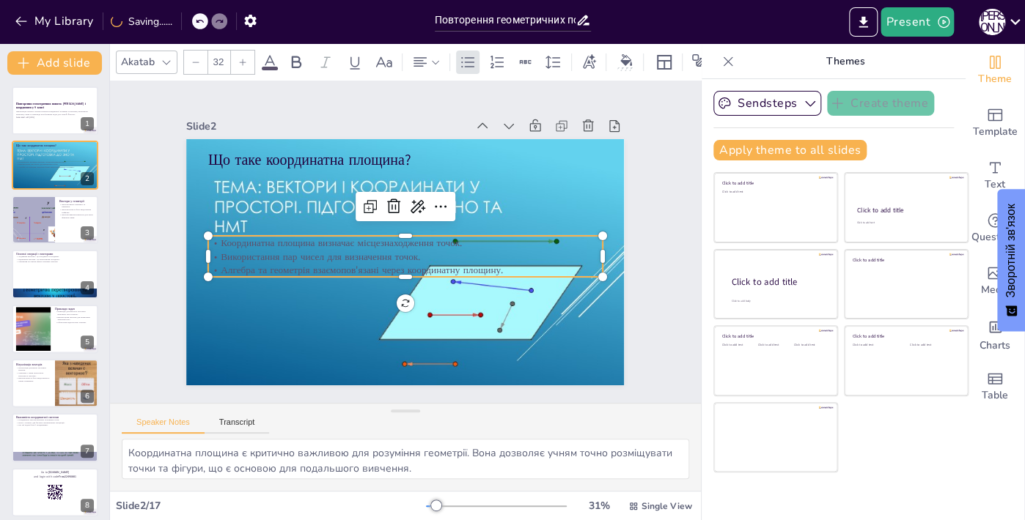
checkbox input "true"
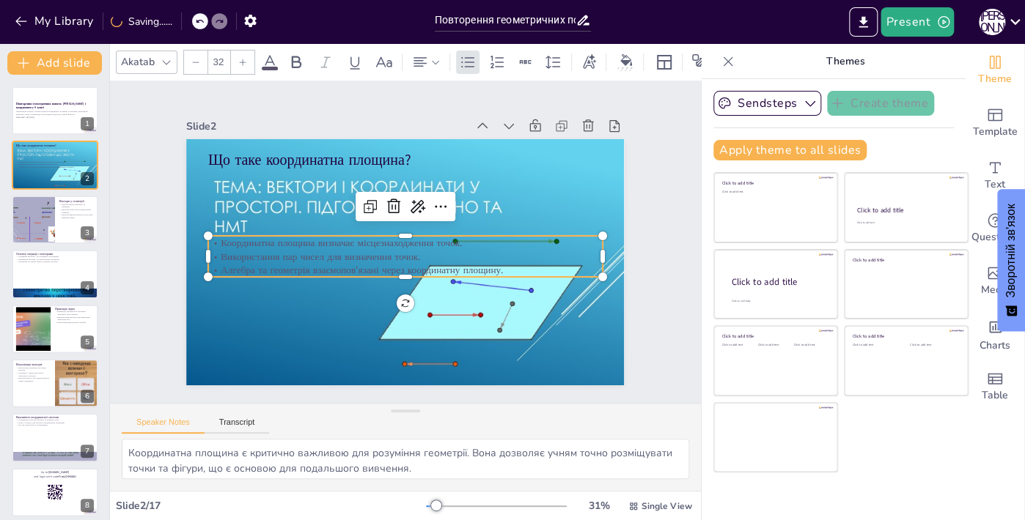
checkbox input "true"
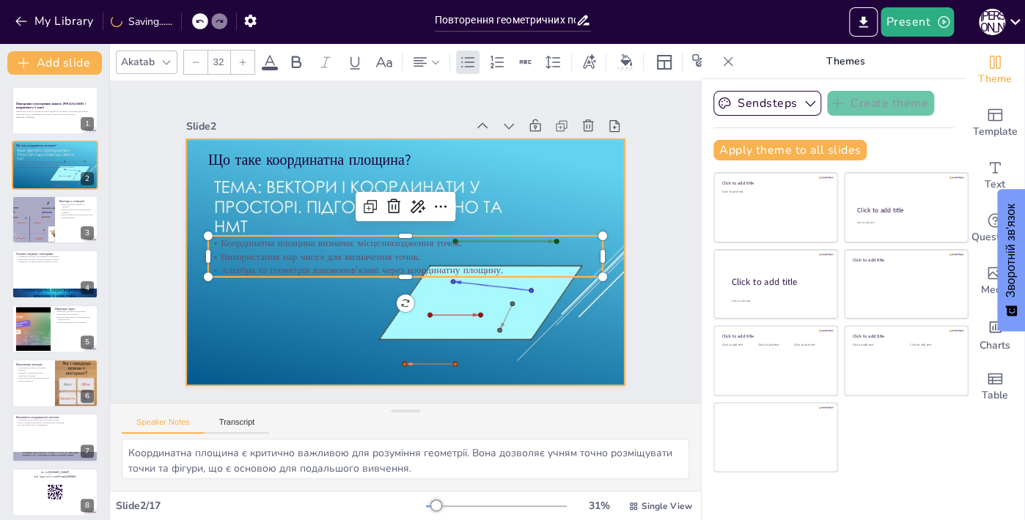
click at [324, 298] on div at bounding box center [398, 260] width 492 height 369
checkbox input "true"
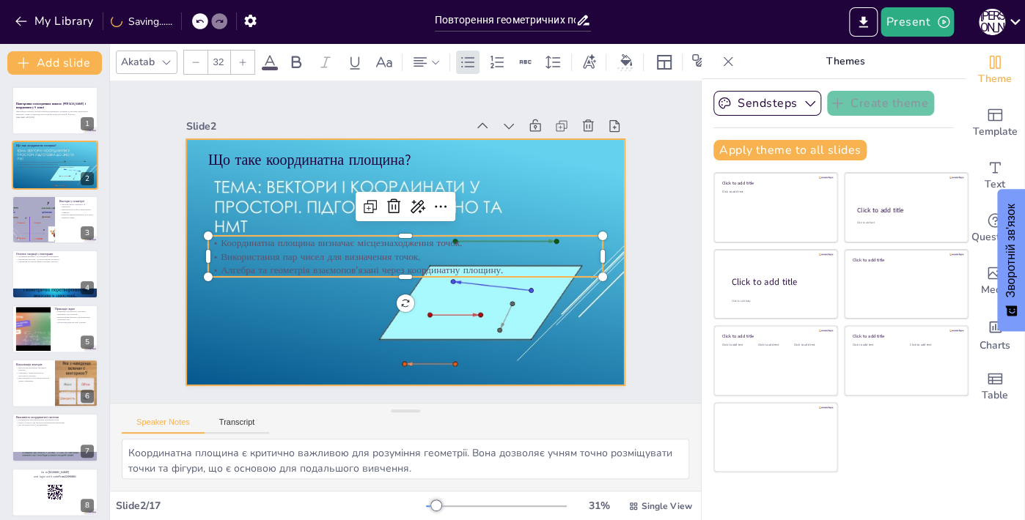
checkbox input "true"
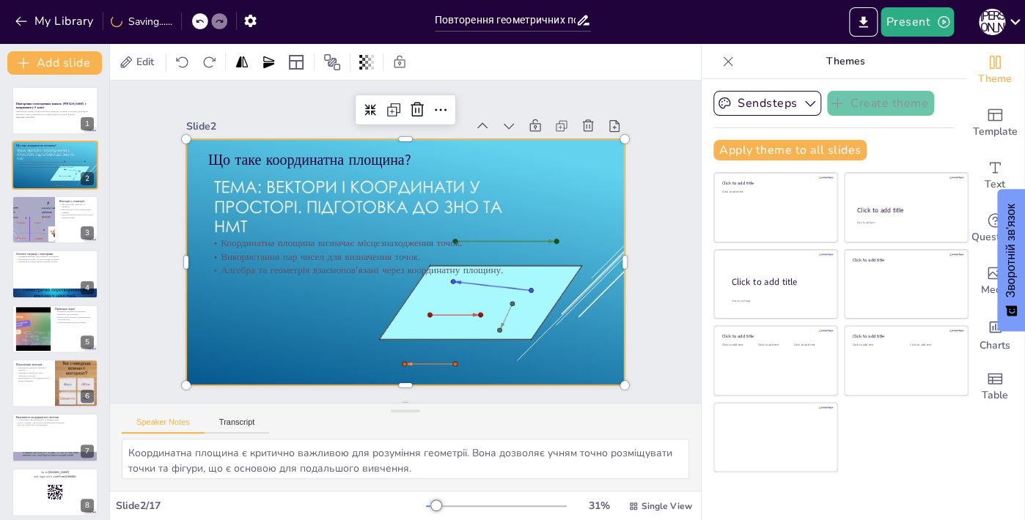
checkbox input "true"
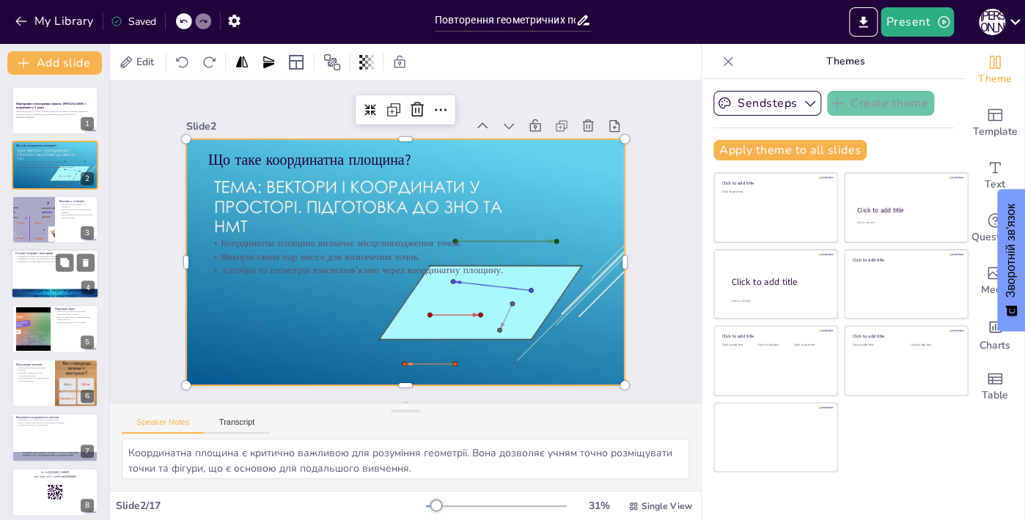
checkbox input "true"
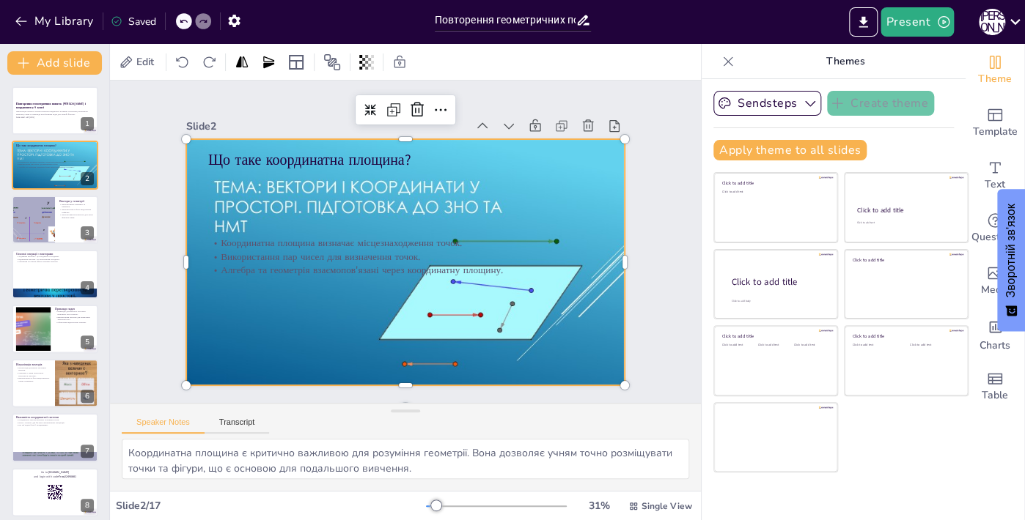
checkbox input "true"
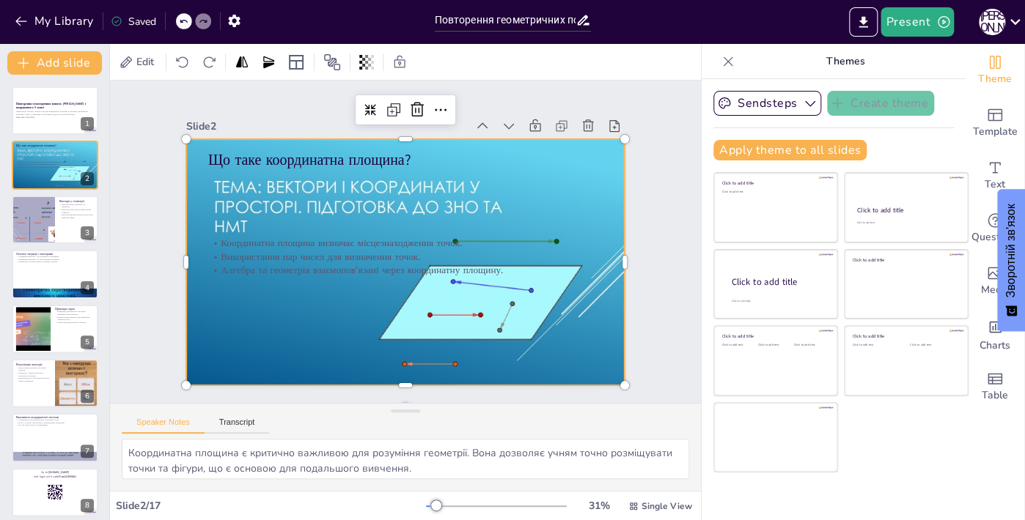
checkbox input "true"
